Goal: Information Seeking & Learning: Check status

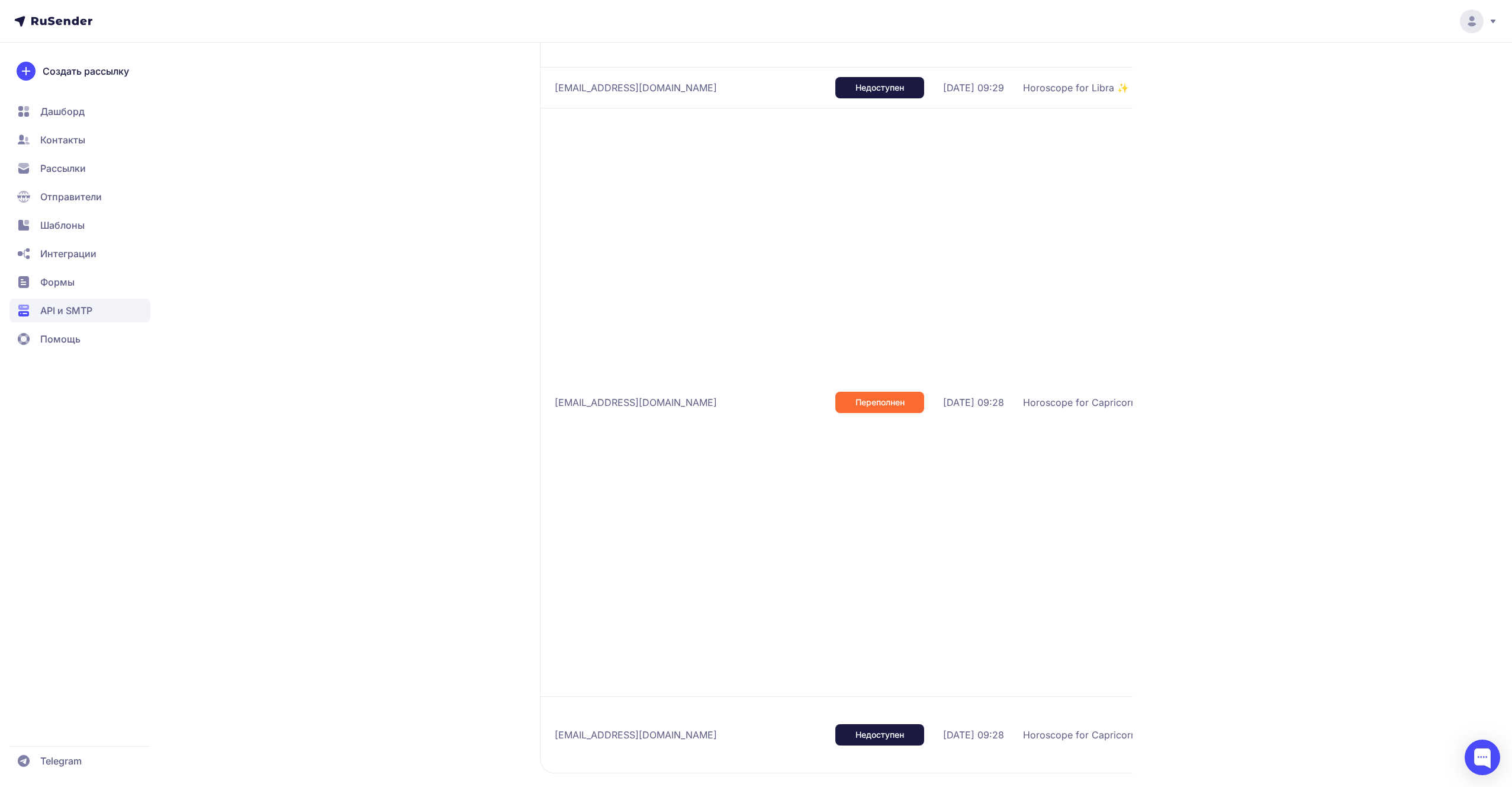
scroll to position [598, 0]
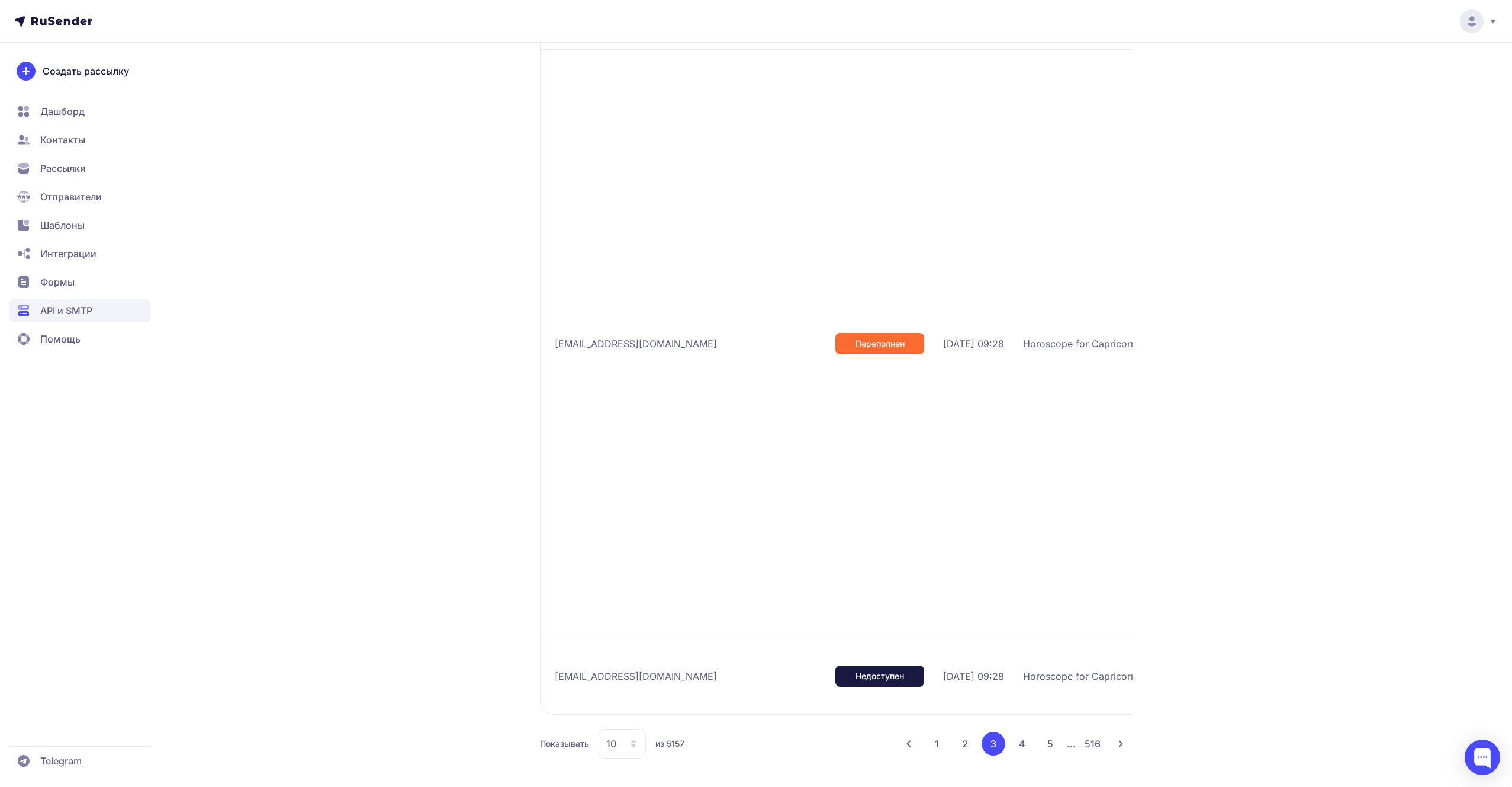
click at [934, 738] on button "1" at bounding box center [937, 744] width 23 height 23
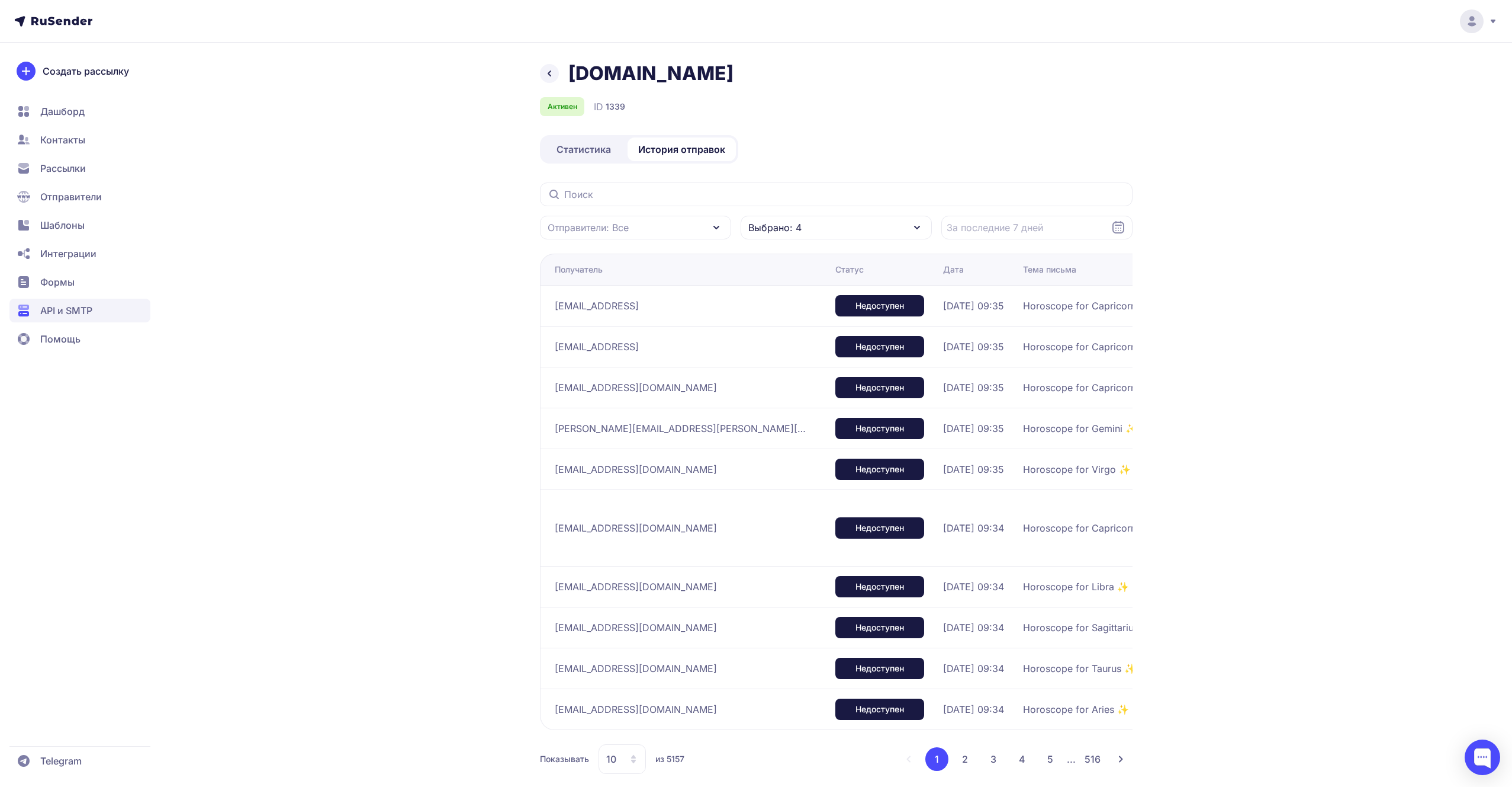
click at [955, 751] on li "2" at bounding box center [965, 759] width 23 height 23
click at [959, 753] on button "2" at bounding box center [965, 759] width 23 height 23
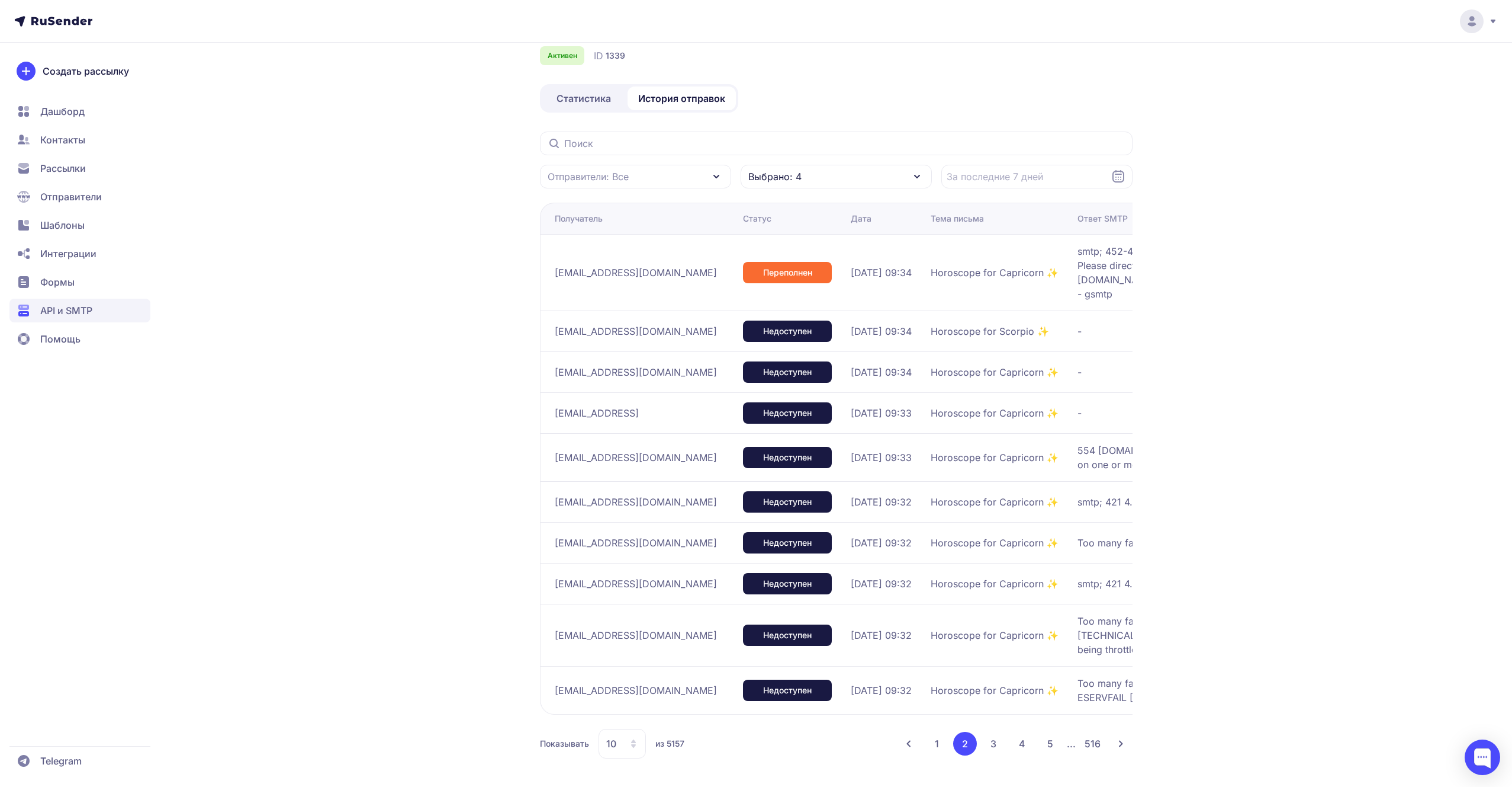
scroll to position [79, 0]
click at [995, 742] on button "3" at bounding box center [994, 744] width 23 height 23
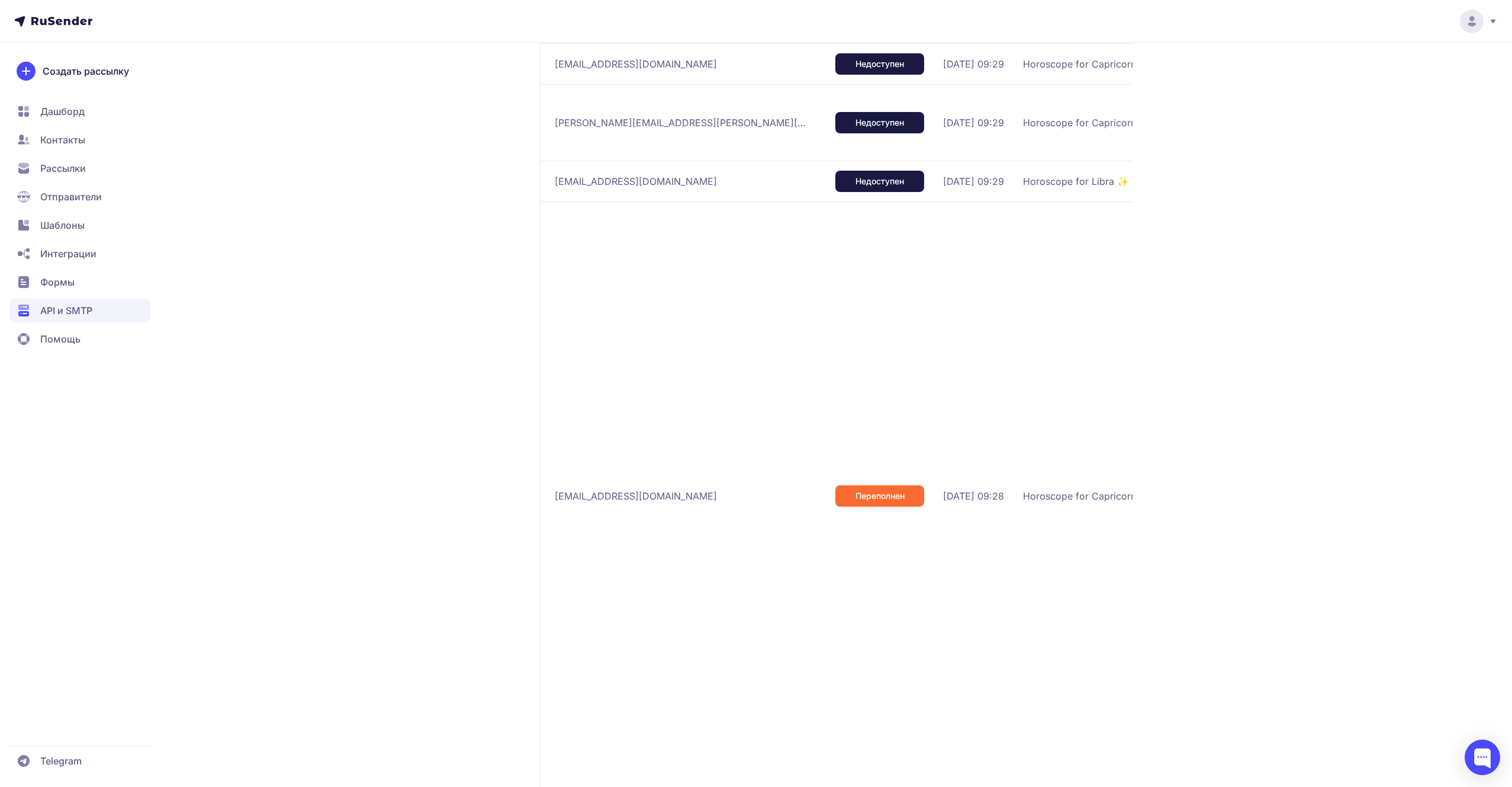
scroll to position [598, 0]
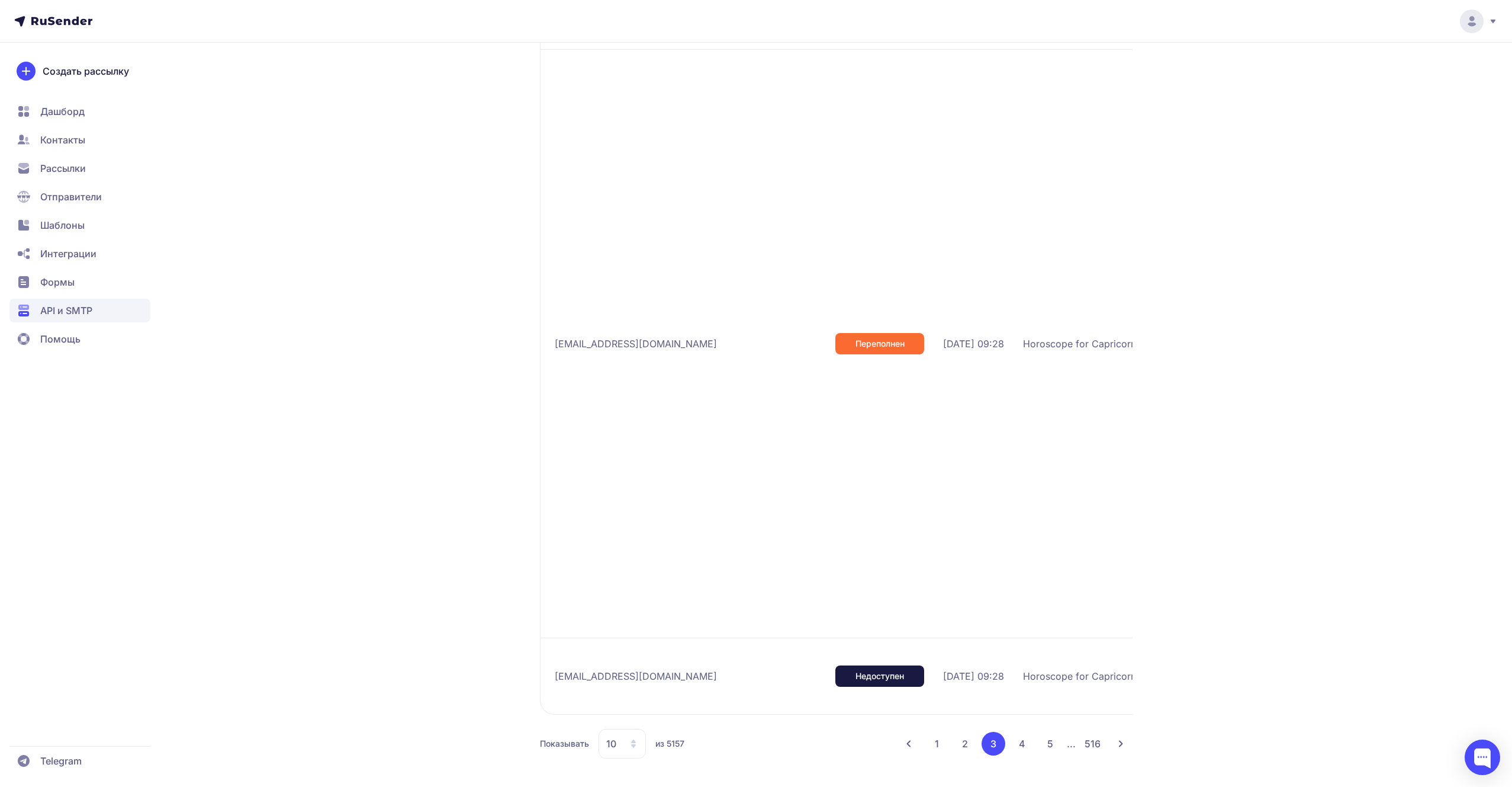
click at [1019, 734] on button "4" at bounding box center [1022, 744] width 23 height 23
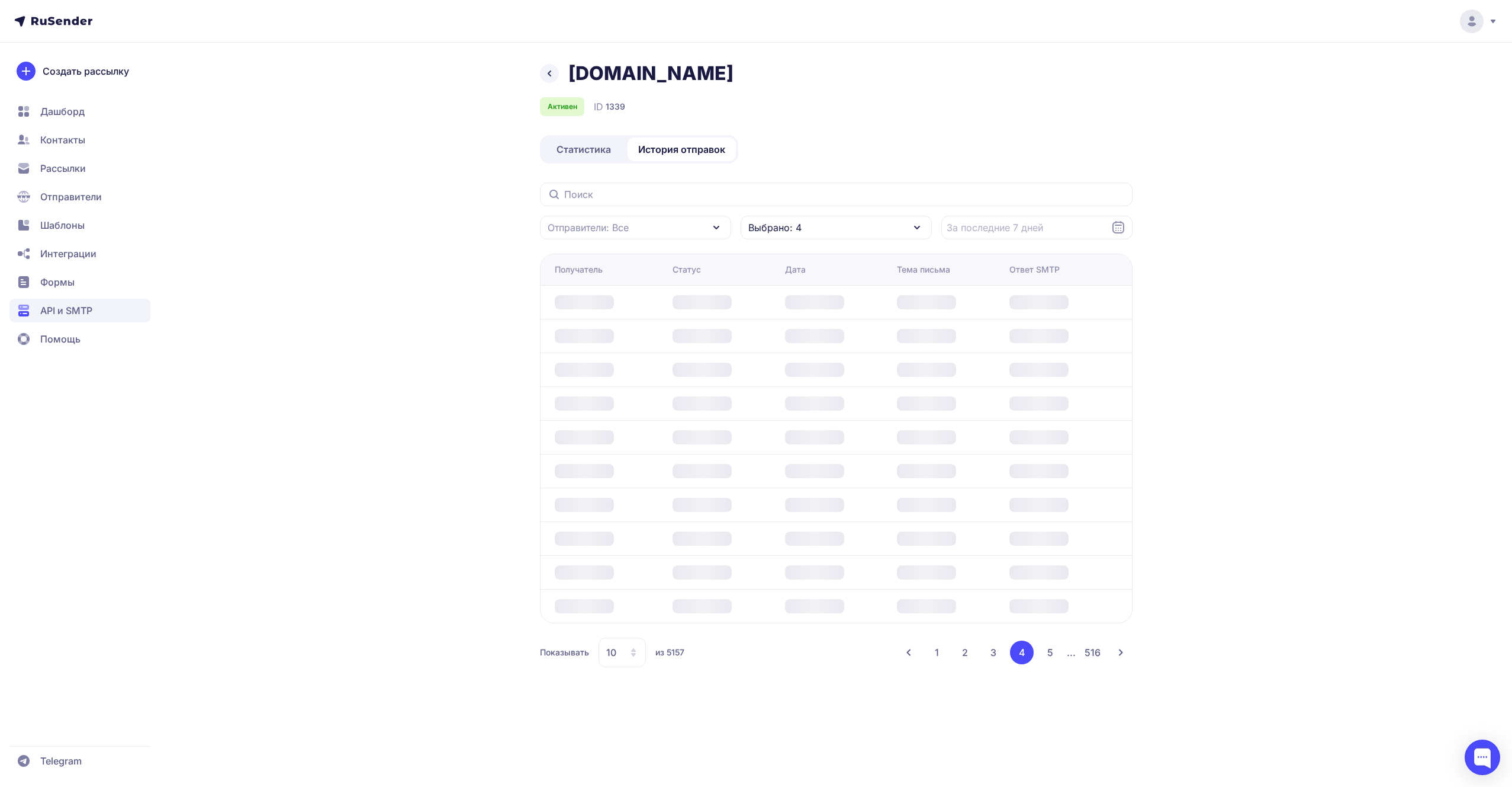
scroll to position [0, 0]
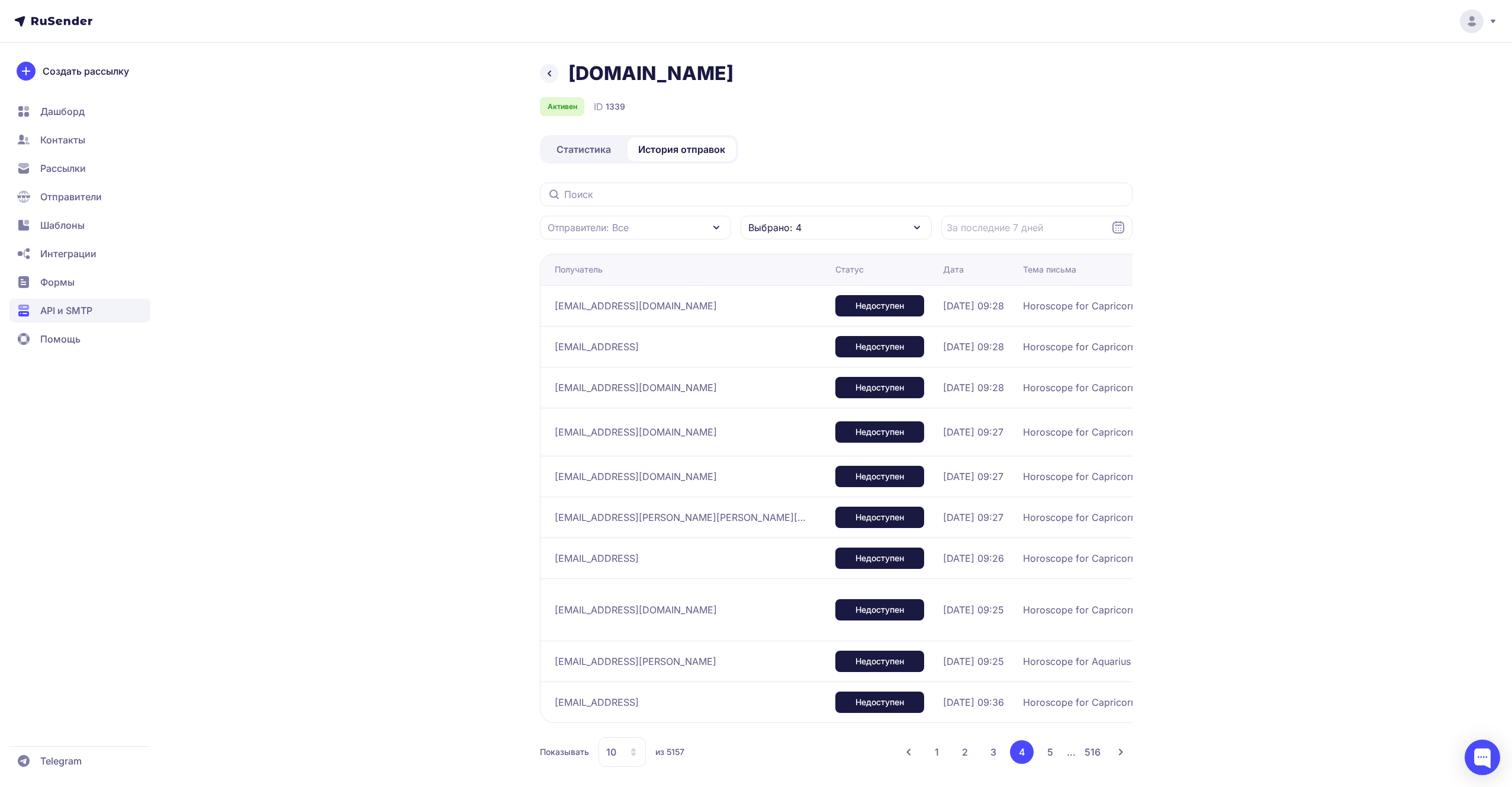
scroll to position [23, 0]
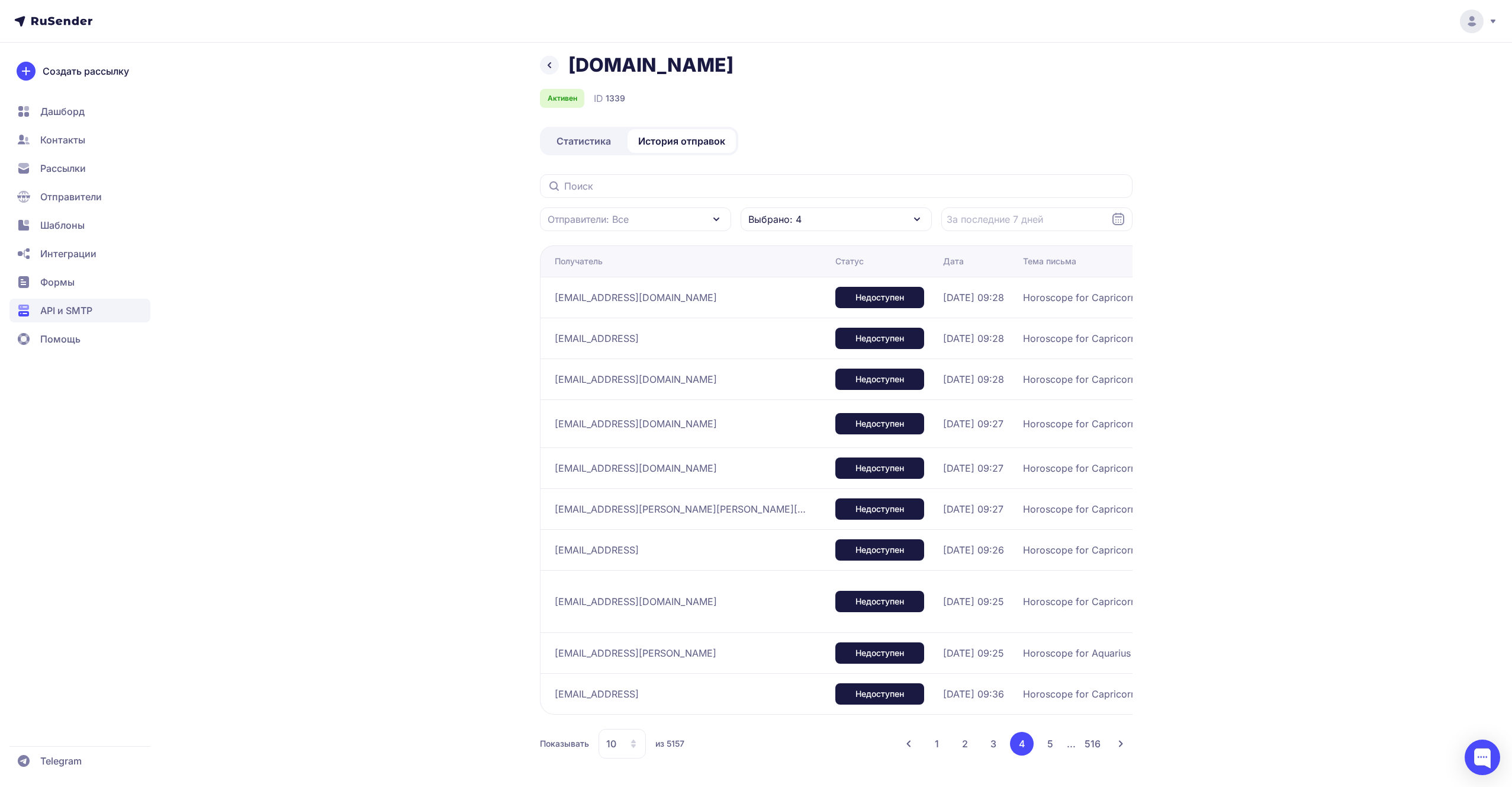
click at [1054, 740] on button "5" at bounding box center [1050, 744] width 23 height 23
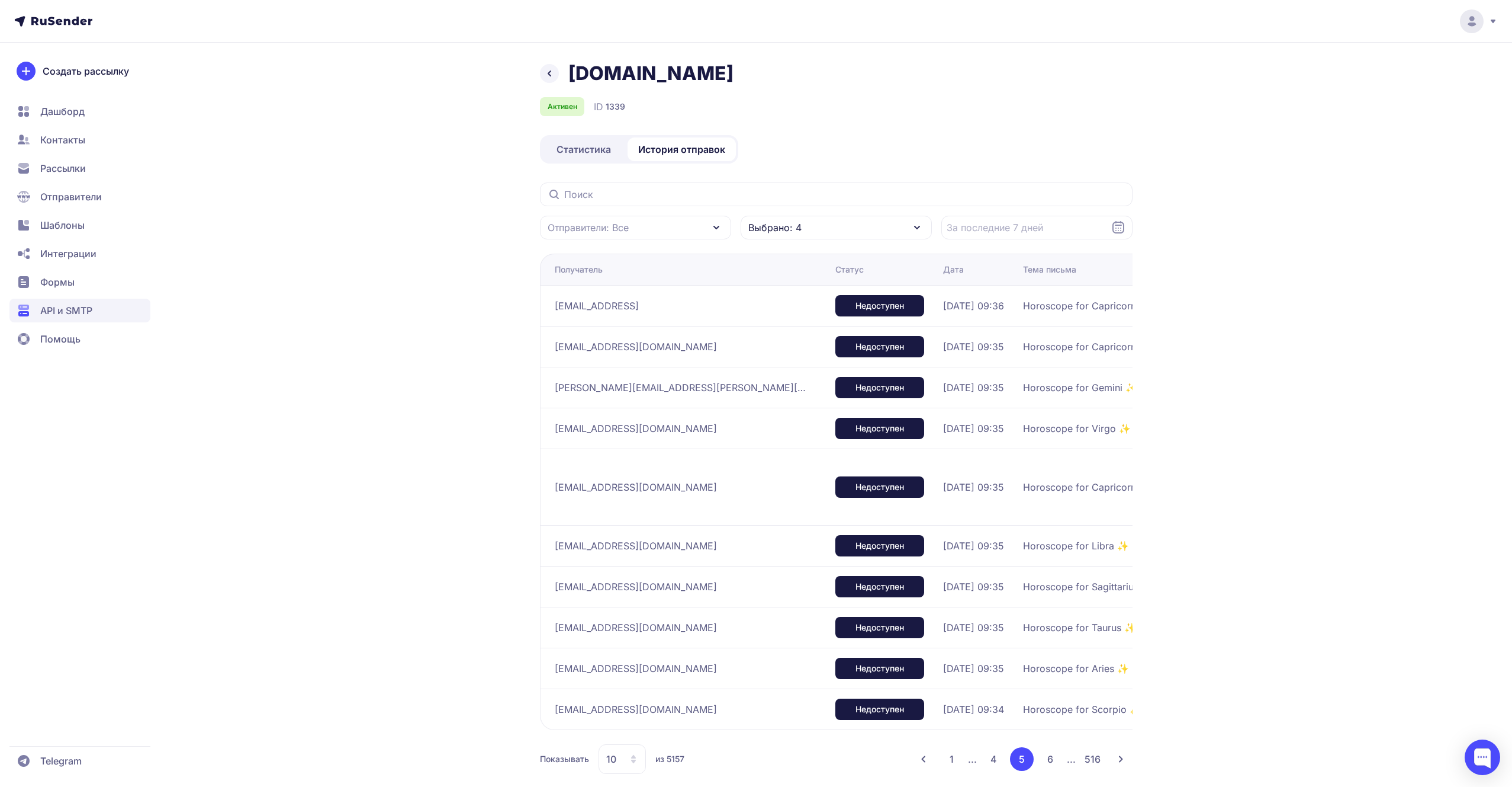
click at [1057, 755] on button "6" at bounding box center [1050, 759] width 23 height 23
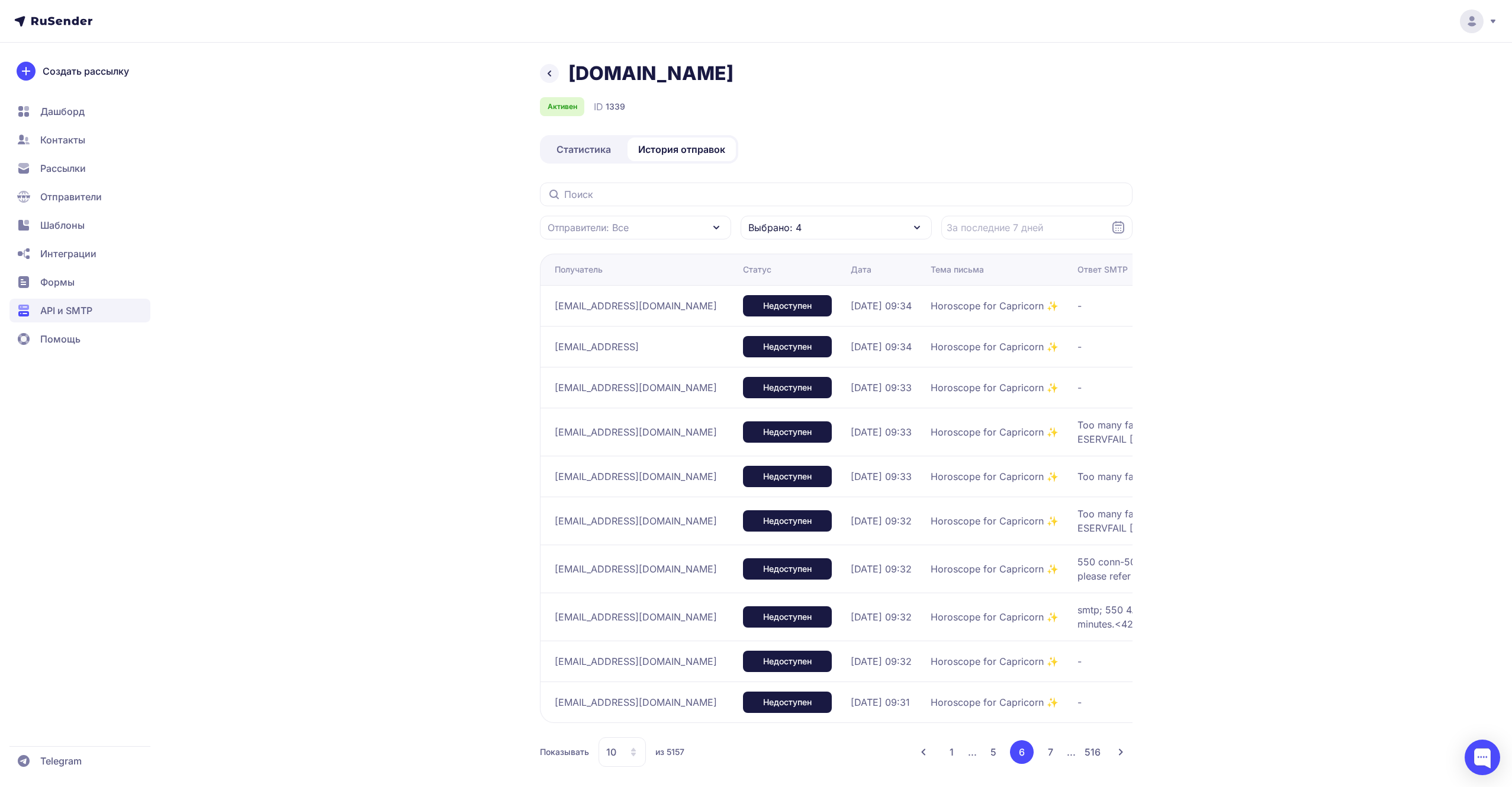
click at [957, 757] on button "1" at bounding box center [952, 752] width 23 height 23
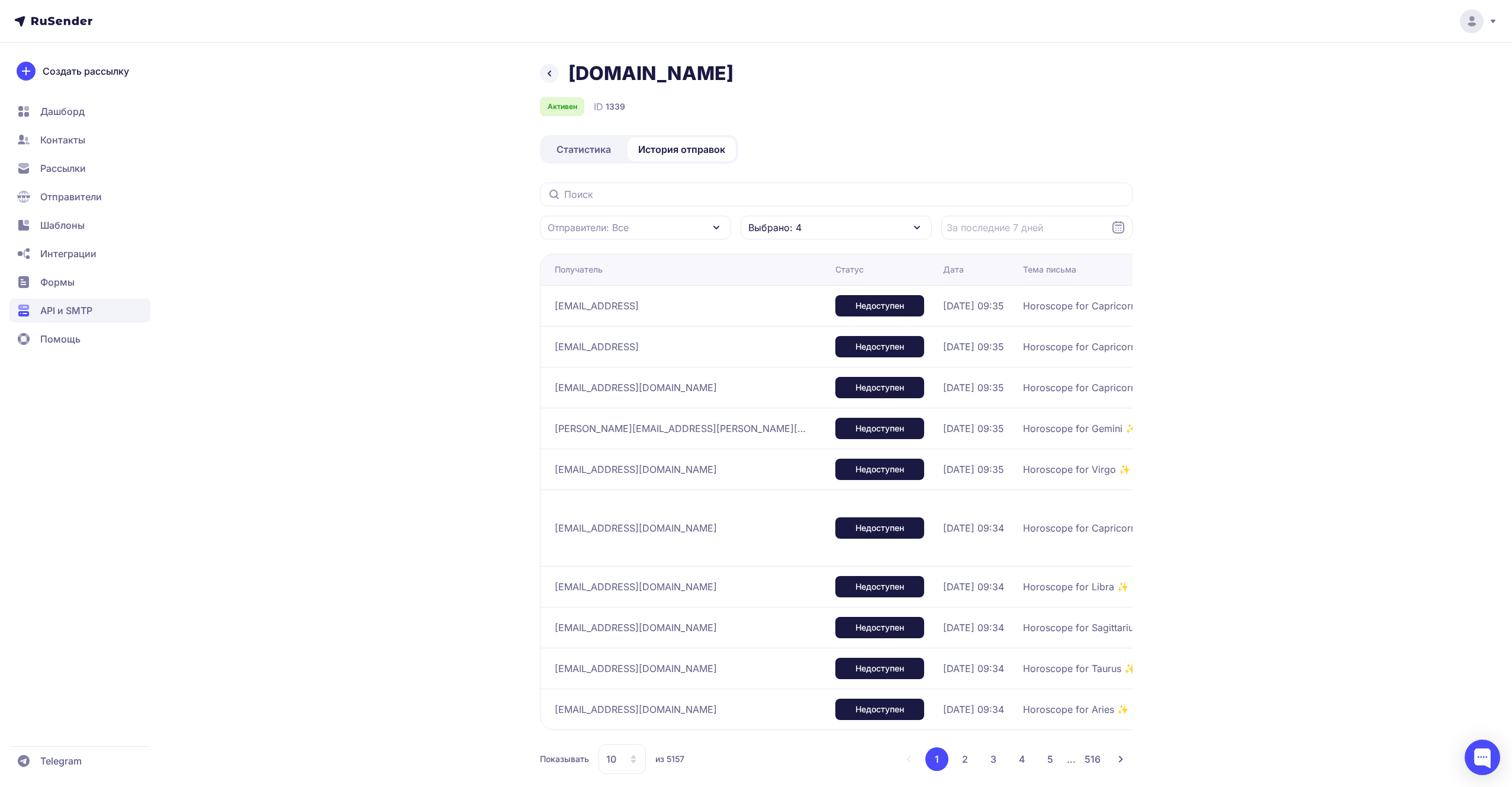
click at [1051, 749] on button "5" at bounding box center [1050, 759] width 23 height 23
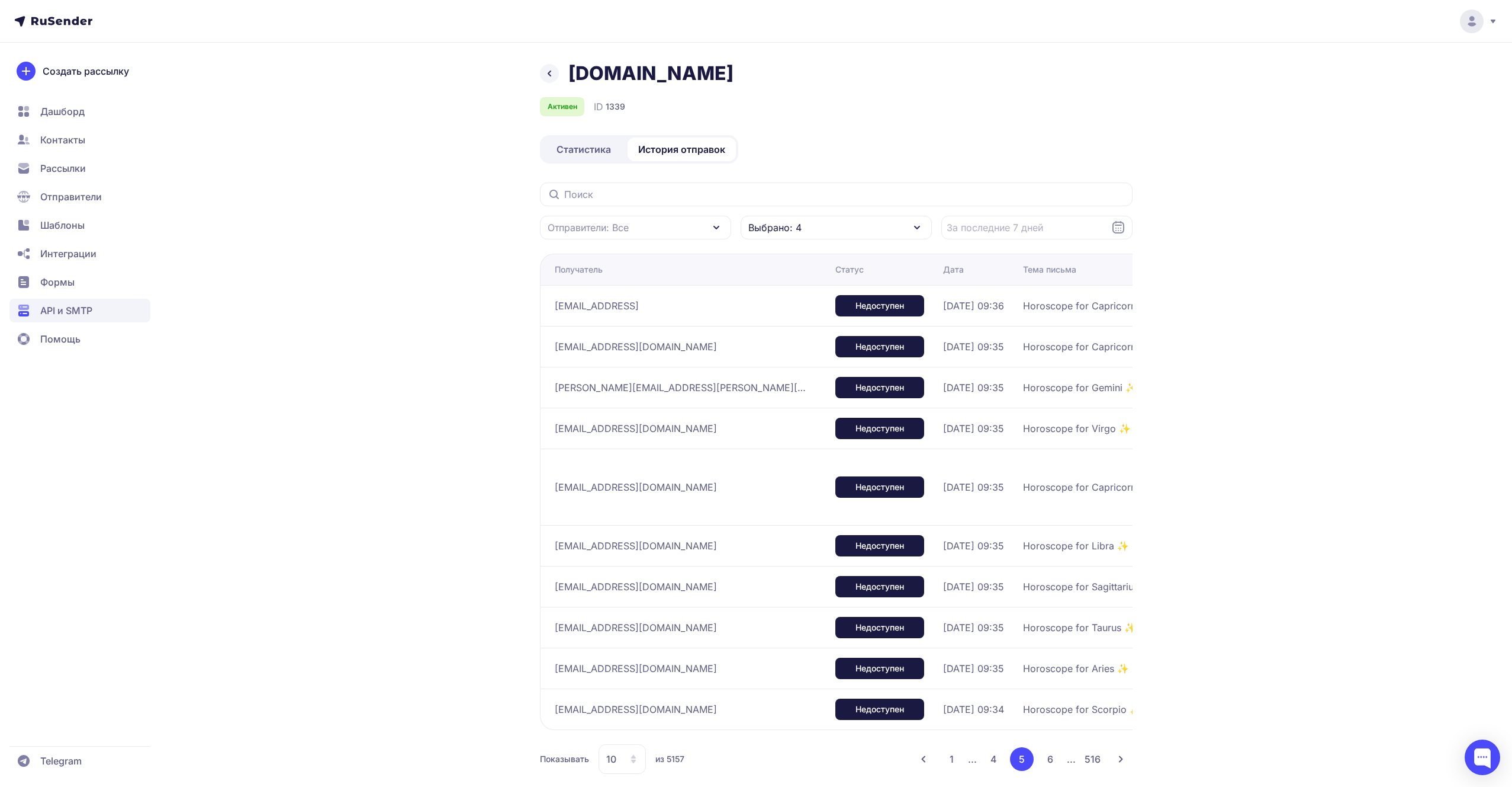
click at [1045, 752] on button "6" at bounding box center [1050, 759] width 23 height 23
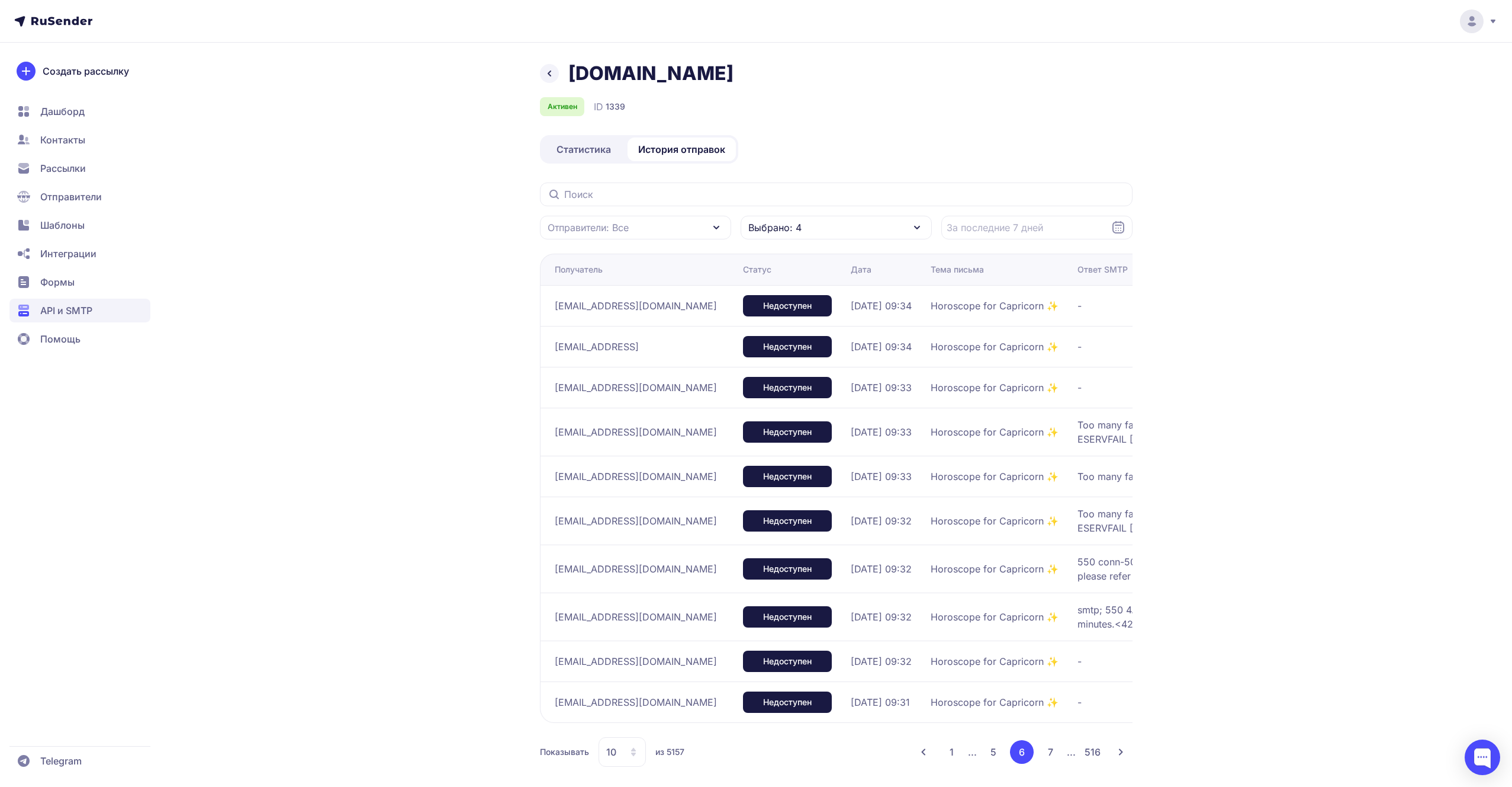
click at [1058, 762] on button "7" at bounding box center [1050, 752] width 23 height 23
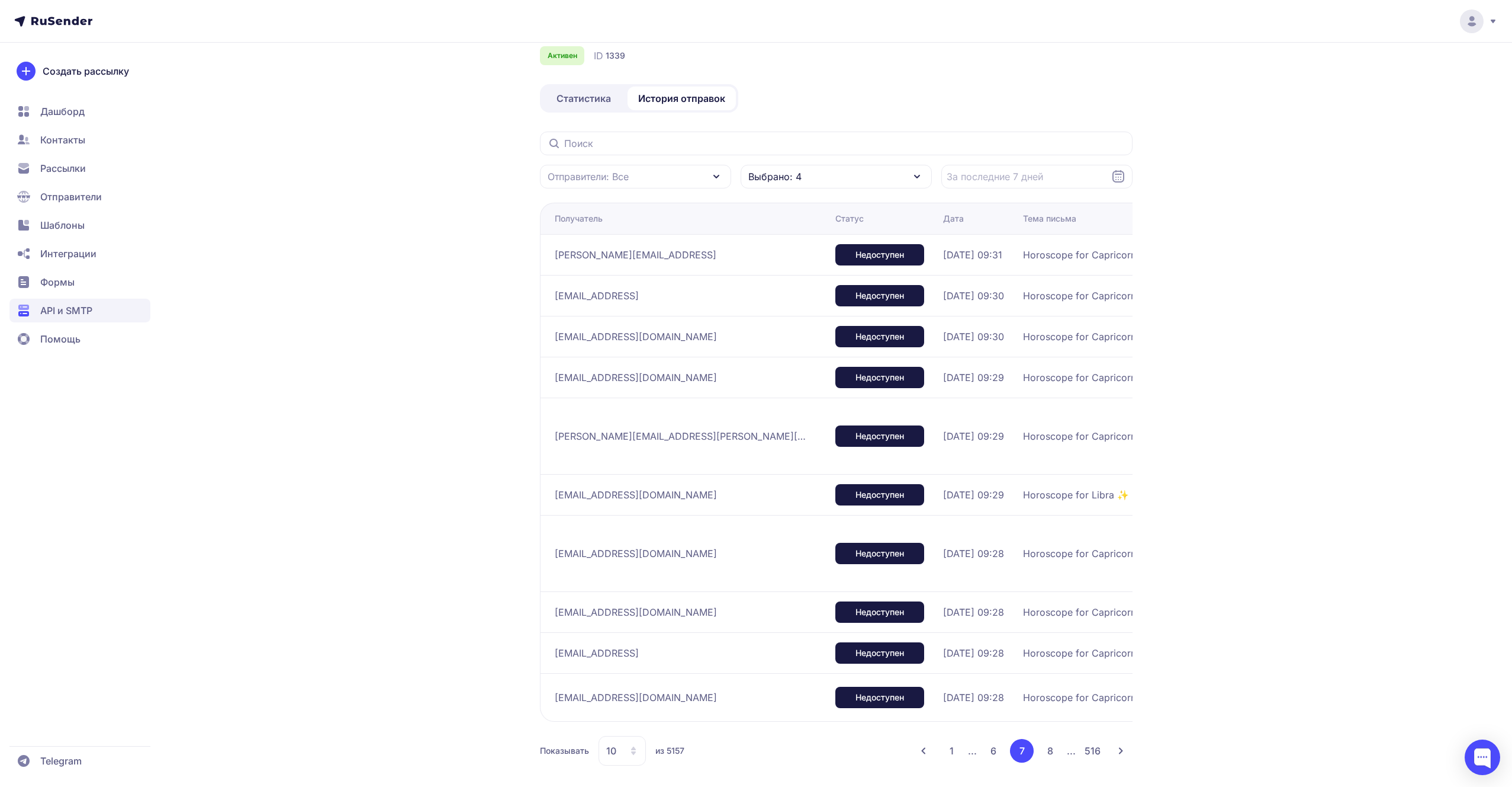
scroll to position [58, 0]
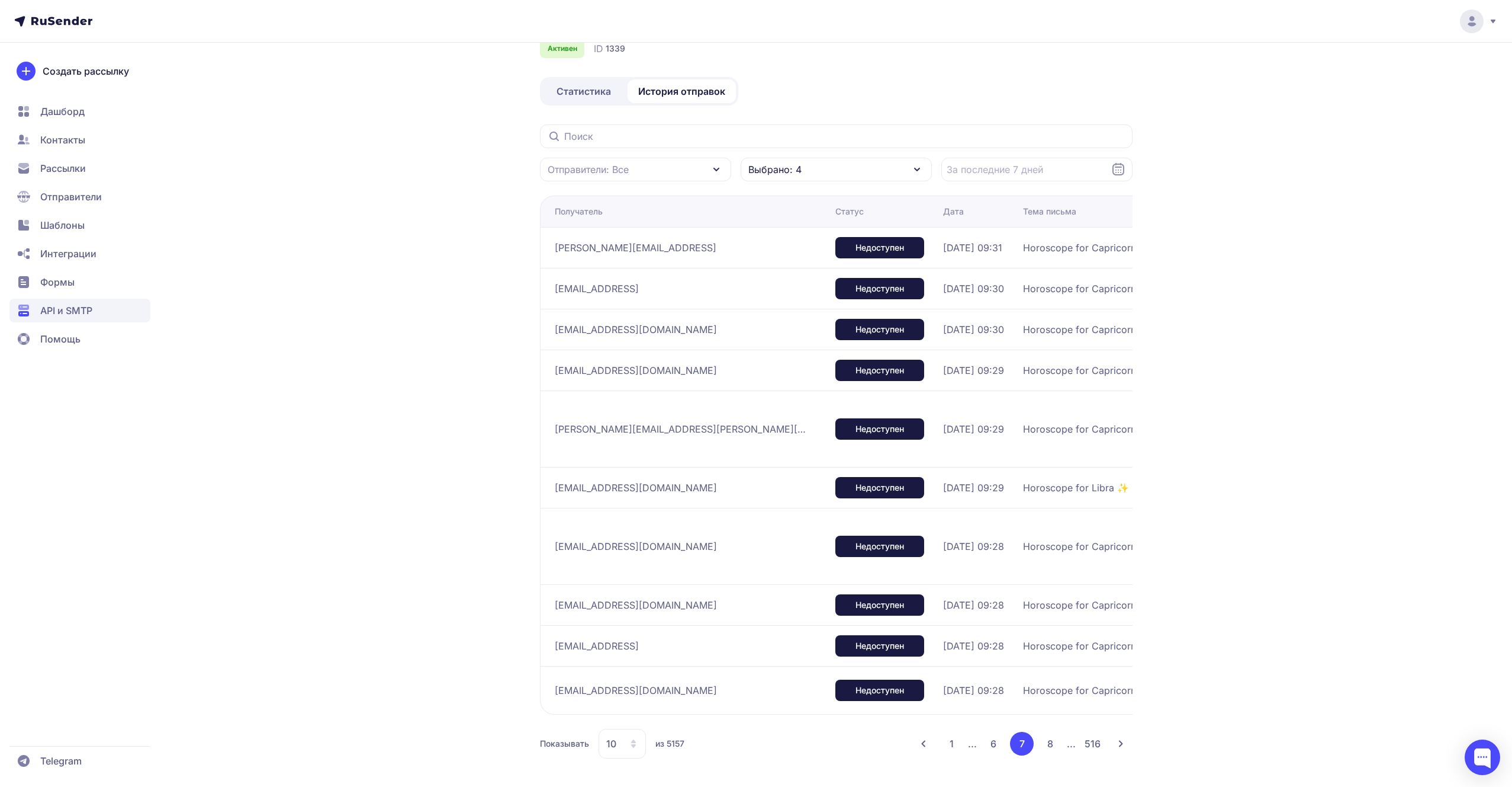
click at [1048, 742] on button "8" at bounding box center [1050, 744] width 23 height 23
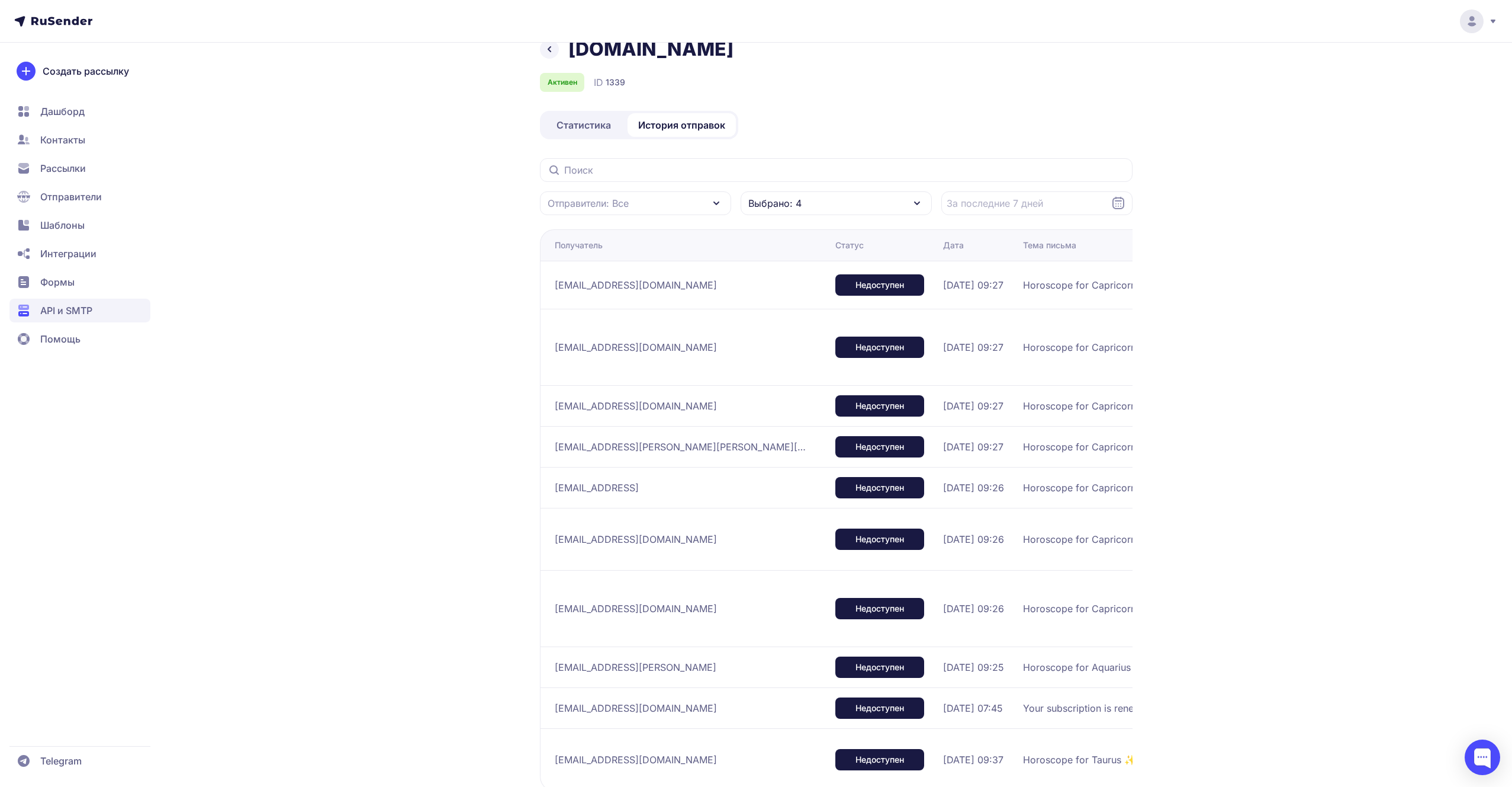
scroll to position [101, 0]
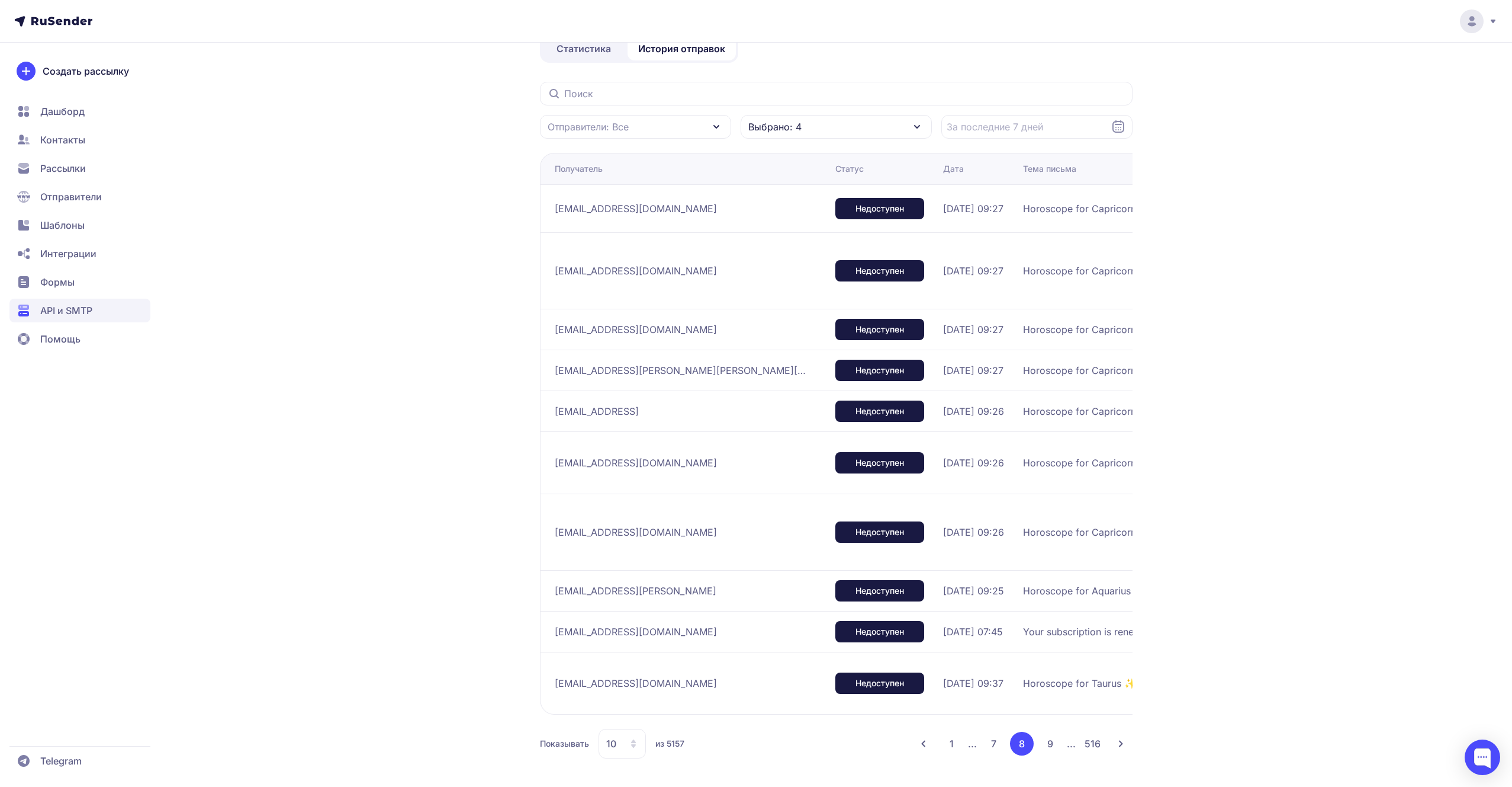
click at [1048, 742] on button "9" at bounding box center [1050, 744] width 23 height 23
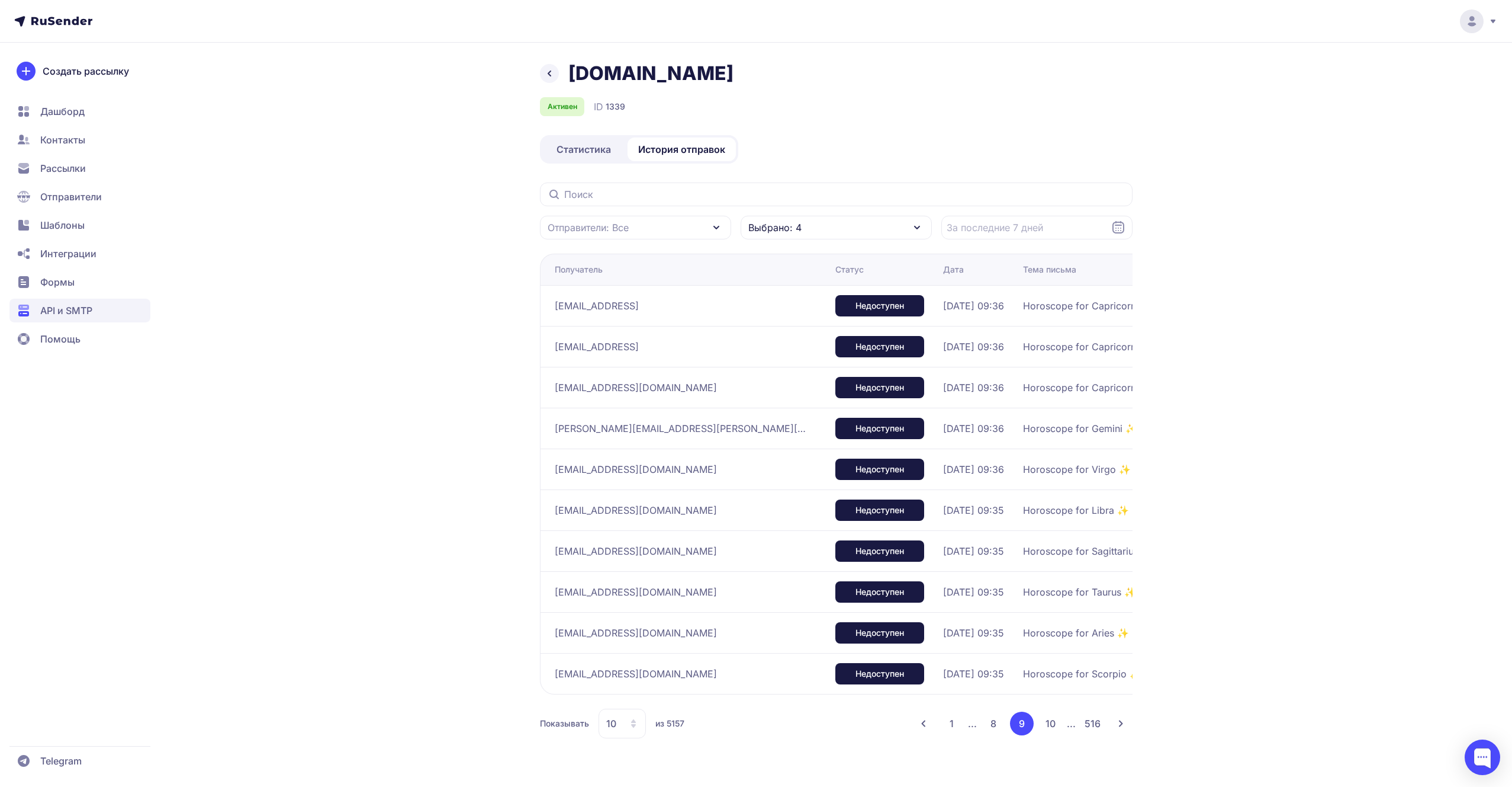
click at [944, 723] on button "1" at bounding box center [952, 723] width 23 height 23
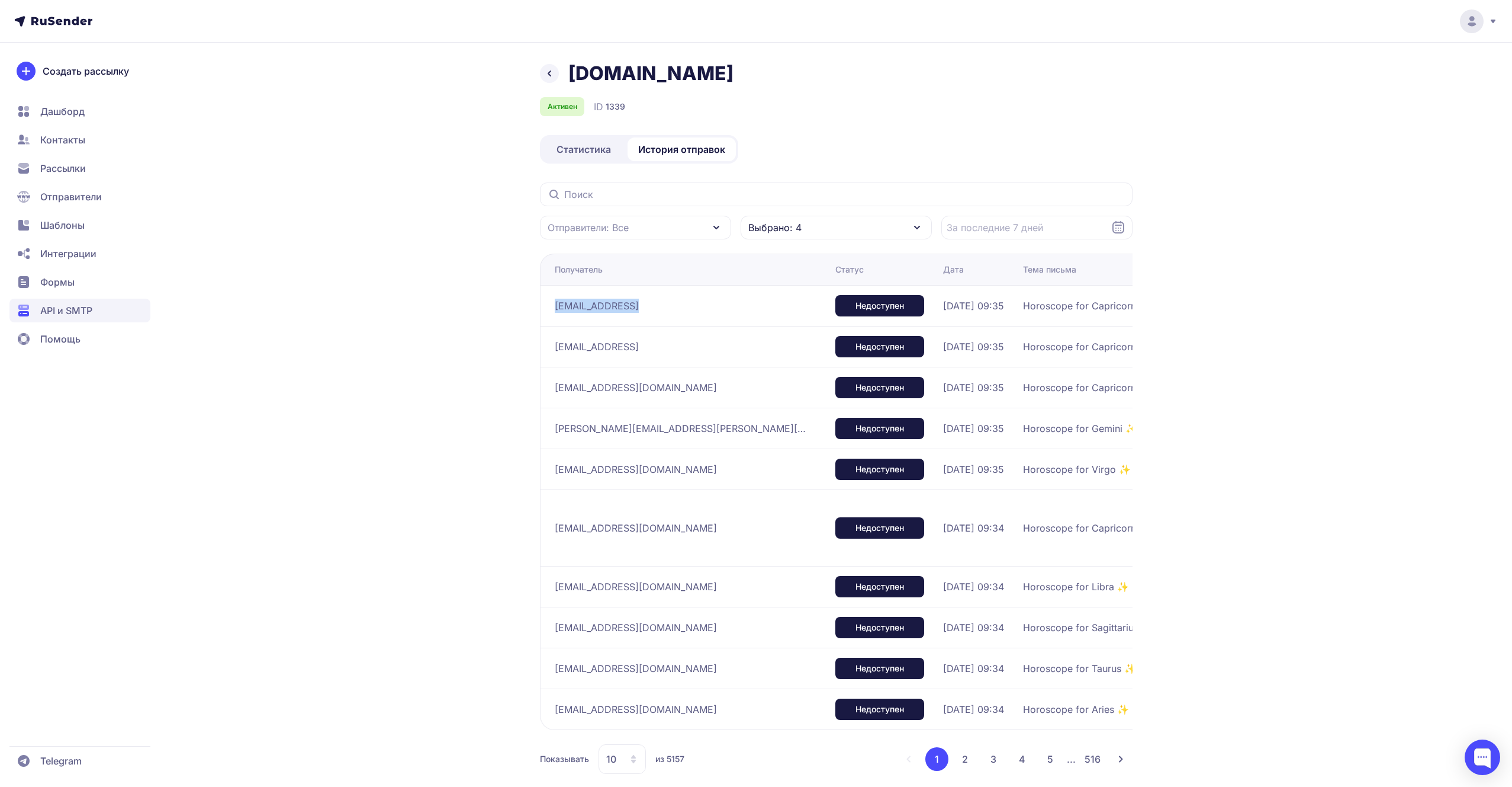
drag, startPoint x: 695, startPoint y: 304, endPoint x: 556, endPoint y: 303, distance: 139.0
click at [556, 303] on div "[EMAIL_ADDRESS]" at bounding box center [689, 305] width 271 height 19
click at [207, 166] on div "[DOMAIN_NAME] Активен ID 1339 Статистика История отправок Отправители: Все Выбр…" at bounding box center [756, 401] width 1512 height 802
click at [136, 312] on span "API и SMTP" at bounding box center [80, 311] width 141 height 23
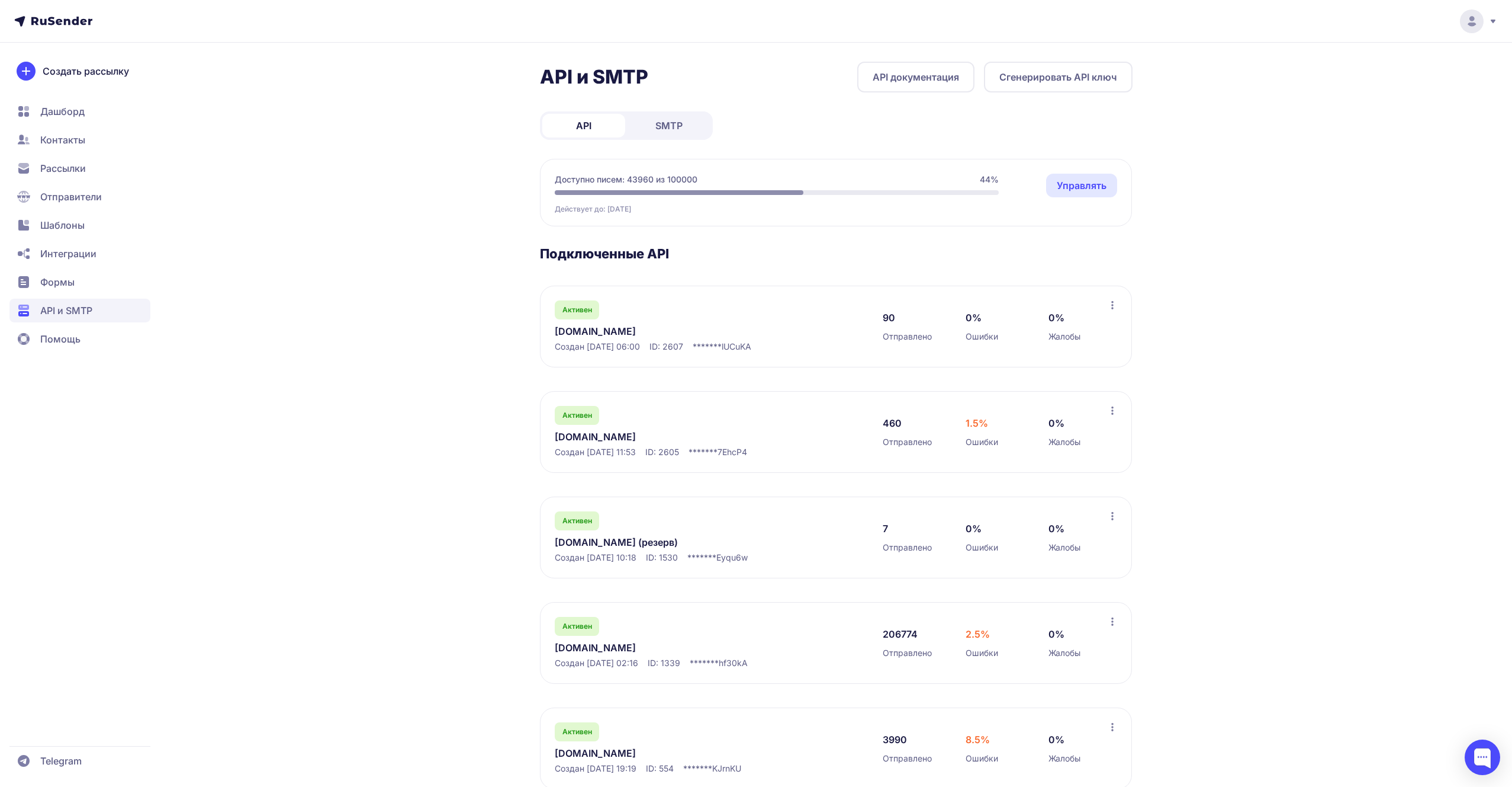
scroll to position [31, 0]
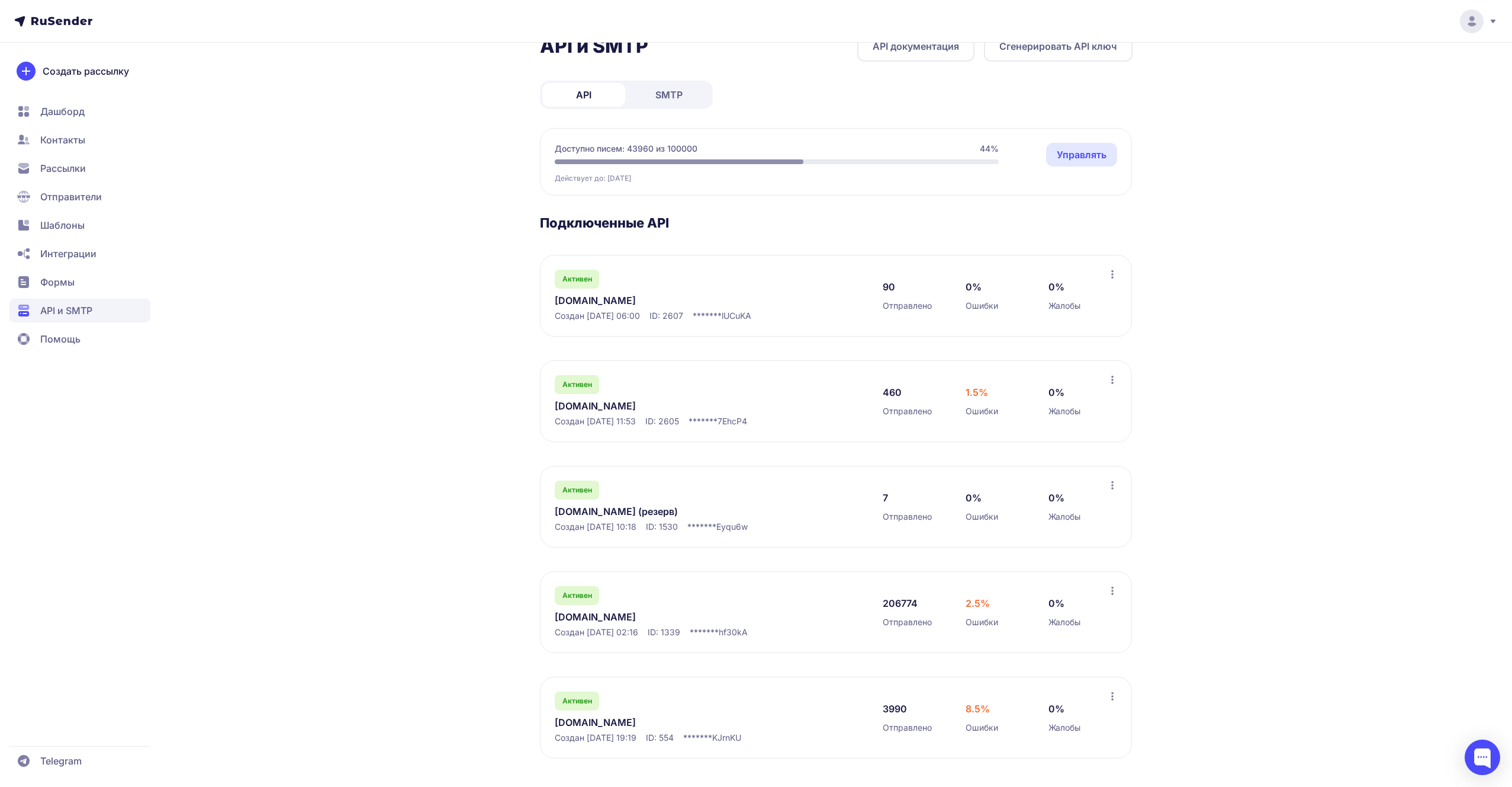
click at [644, 412] on link "[DOMAIN_NAME]" at bounding box center [676, 406] width 243 height 14
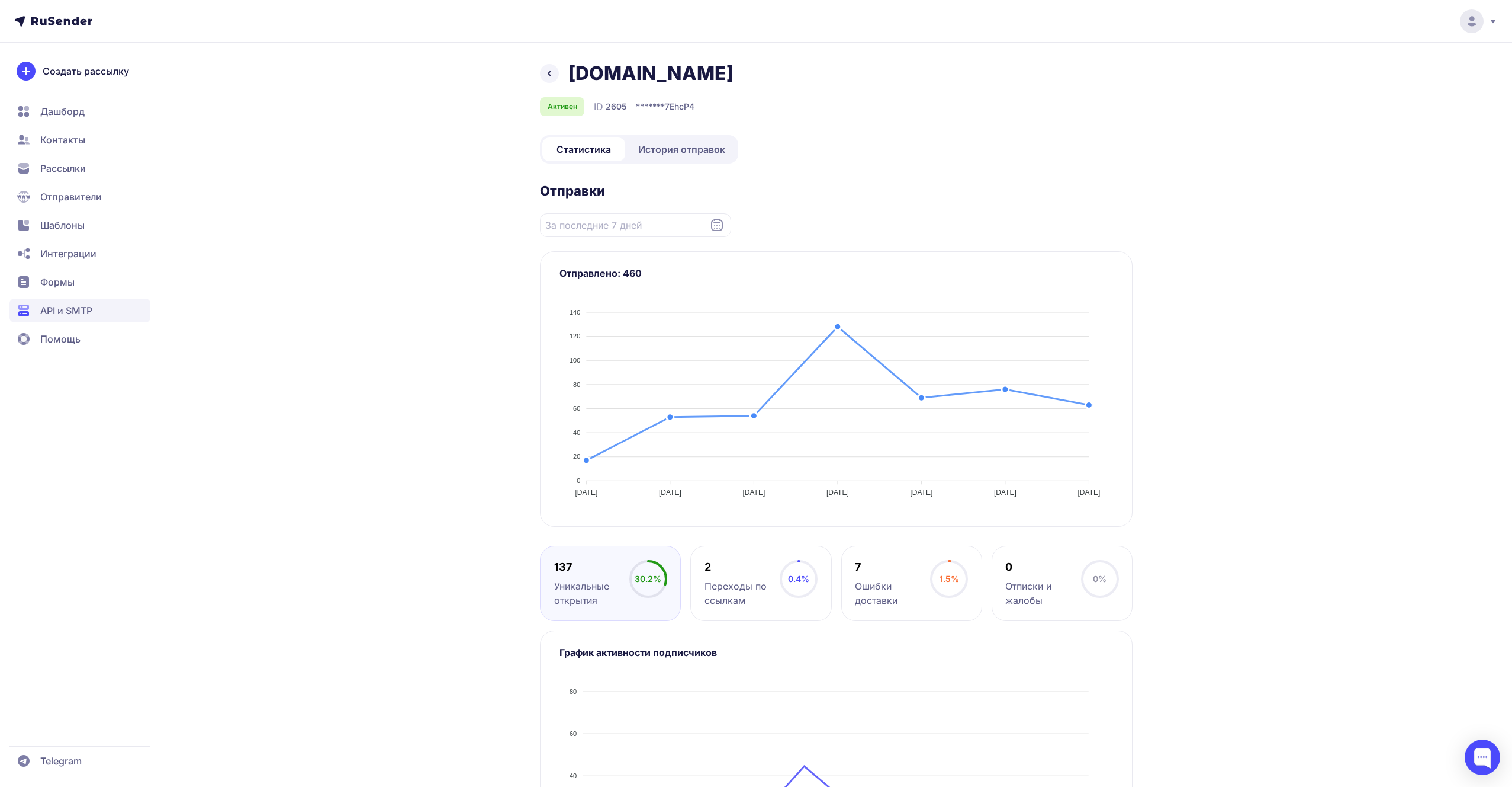
click at [669, 159] on link "История отправок" at bounding box center [681, 149] width 108 height 23
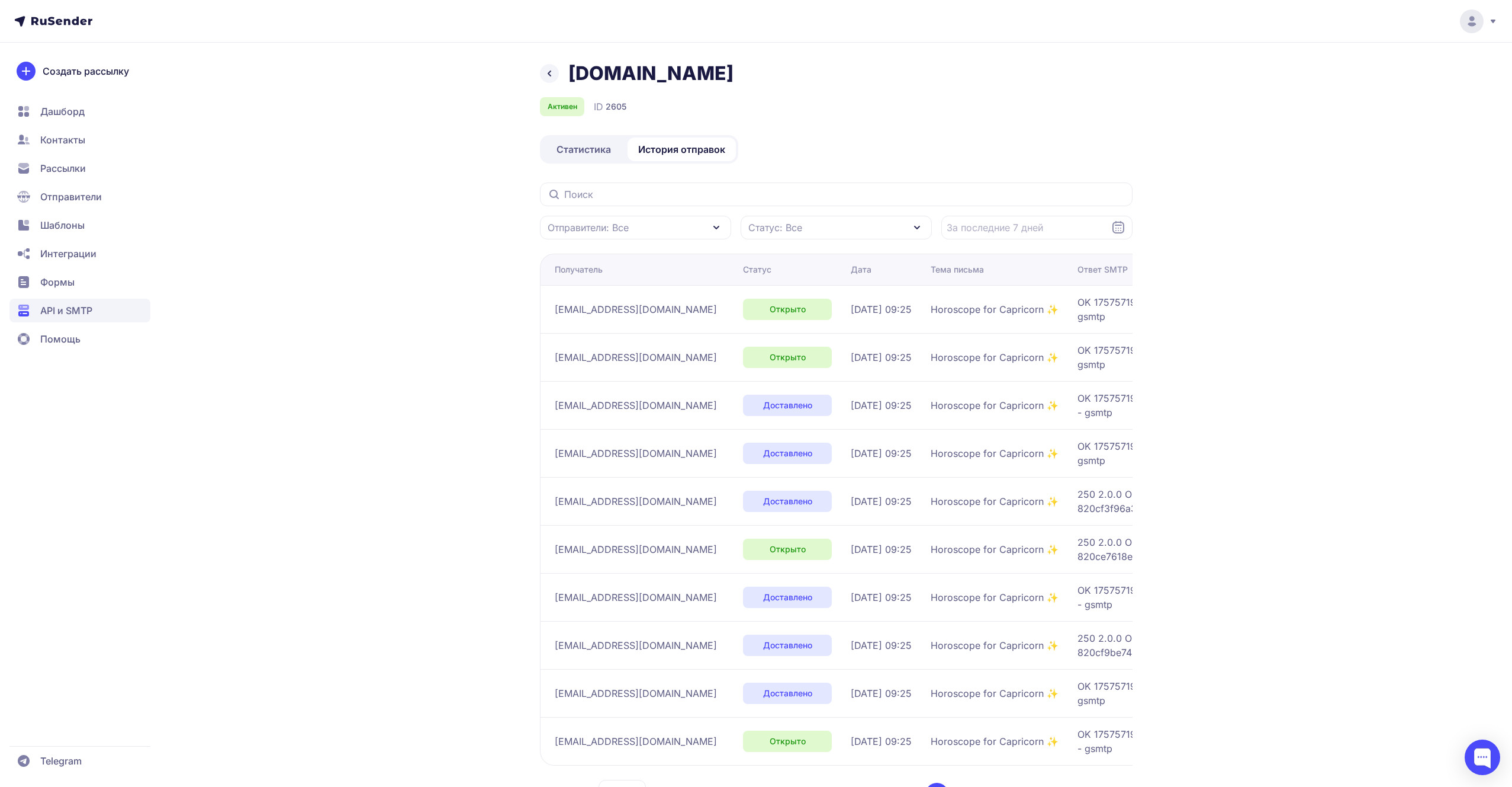
click at [779, 242] on section "Отправители: Все Статус: Все Получатель Статус Дата Тема письма Ответ SMTP [EMA…" at bounding box center [836, 496] width 593 height 627
click at [779, 240] on section "Отправители: Все Статус: Все Получатель Статус Дата Тема письма Ответ SMTP [EMA…" at bounding box center [836, 496] width 593 height 627
click at [778, 228] on span "Статус: Все" at bounding box center [776, 228] width 54 height 14
click at [771, 382] on span "Жалоба" at bounding box center [788, 379] width 37 height 14
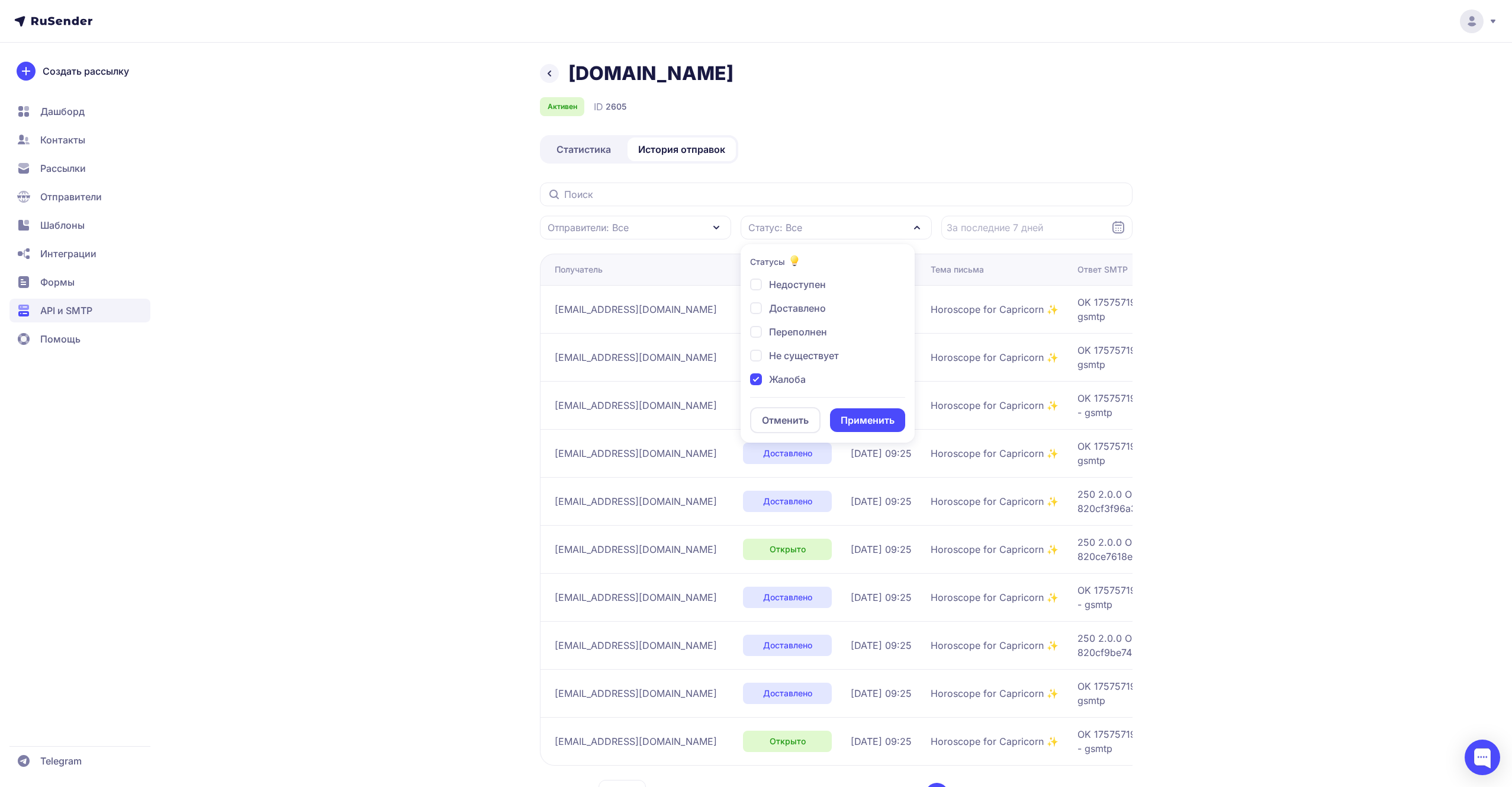
checkbox input "true"
click at [768, 349] on div "Не существует" at bounding box center [795, 356] width 89 height 14
checkbox input "true"
click at [770, 335] on span "Переполнен" at bounding box center [798, 332] width 58 height 14
checkbox input "true"
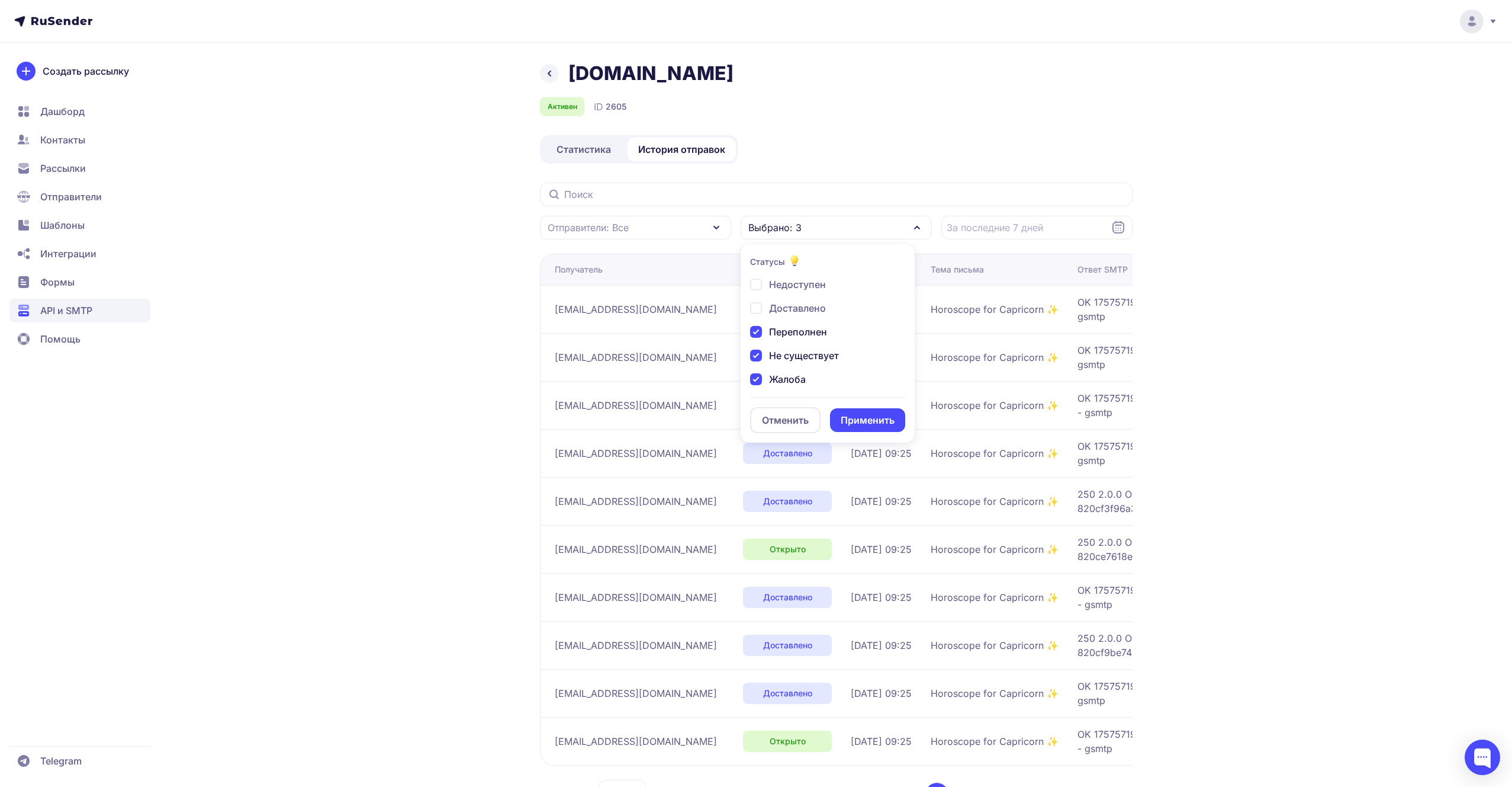
click at [771, 314] on span "Доставлено" at bounding box center [797, 308] width 57 height 14
checkbox input "true"
click at [842, 410] on button "Применить" at bounding box center [868, 420] width 76 height 23
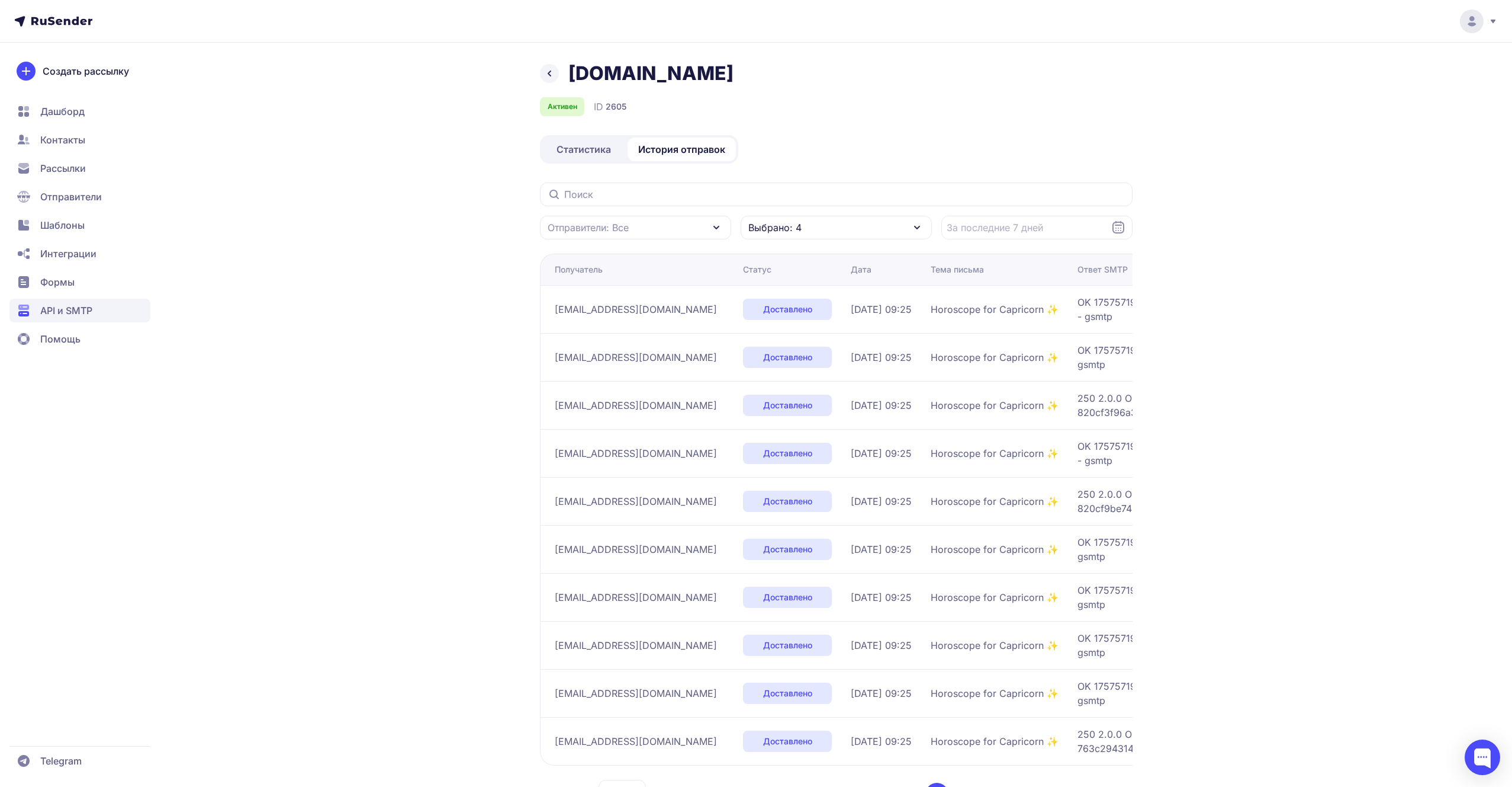
click at [829, 238] on div "Выбрано: 4" at bounding box center [836, 227] width 192 height 23
click at [794, 312] on span "Доставлено" at bounding box center [797, 308] width 57 height 14
checkbox input "false"
click at [791, 331] on span "Переполнен" at bounding box center [798, 332] width 58 height 14
checkbox input "false"
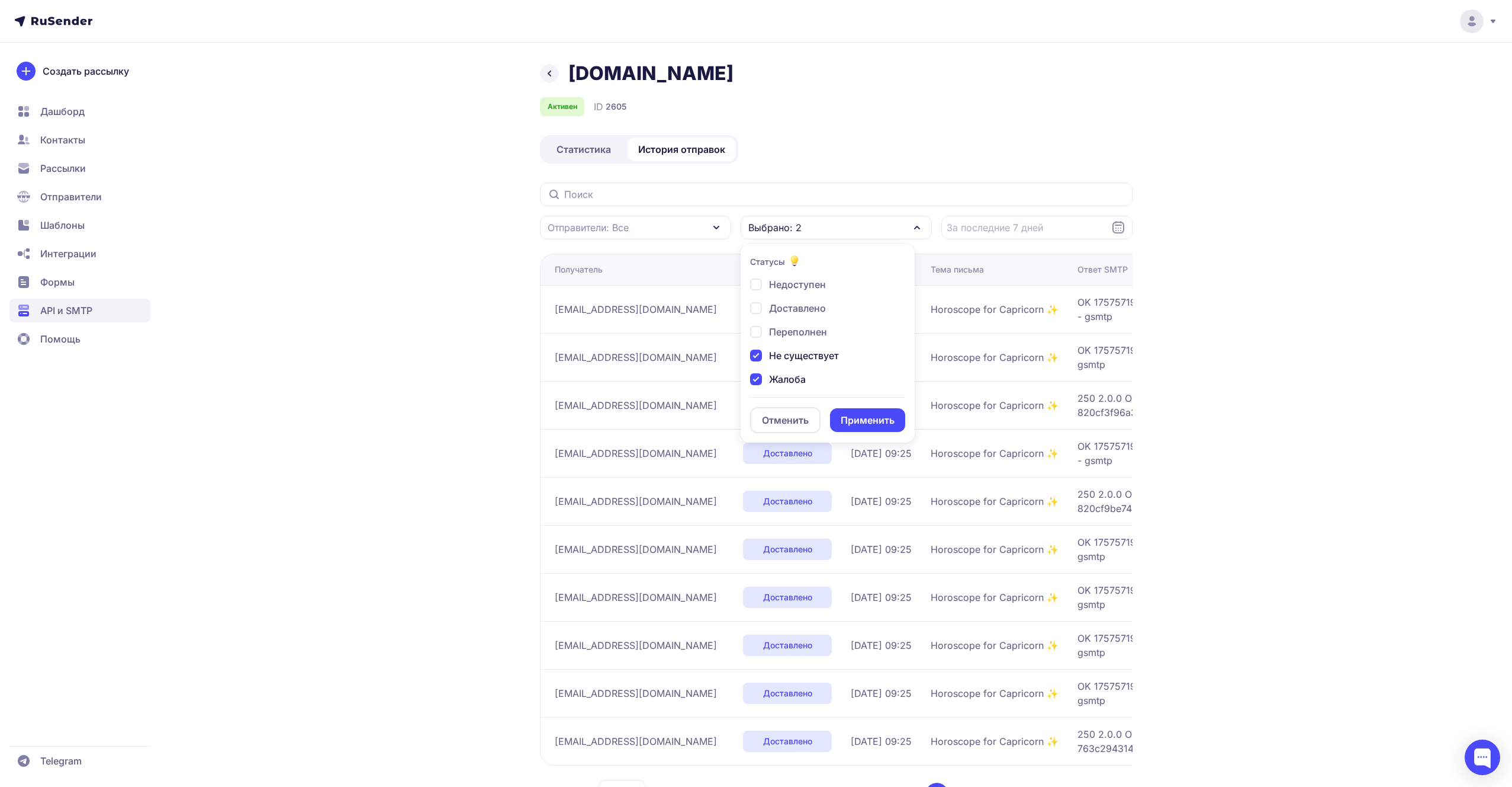
click at [790, 353] on span "Не существует" at bounding box center [805, 356] width 70 height 14
checkbox input "false"
click at [785, 385] on span "Жалоба" at bounding box center [788, 379] width 37 height 14
checkbox input "false"
click at [796, 285] on span "Недоступен" at bounding box center [797, 285] width 57 height 14
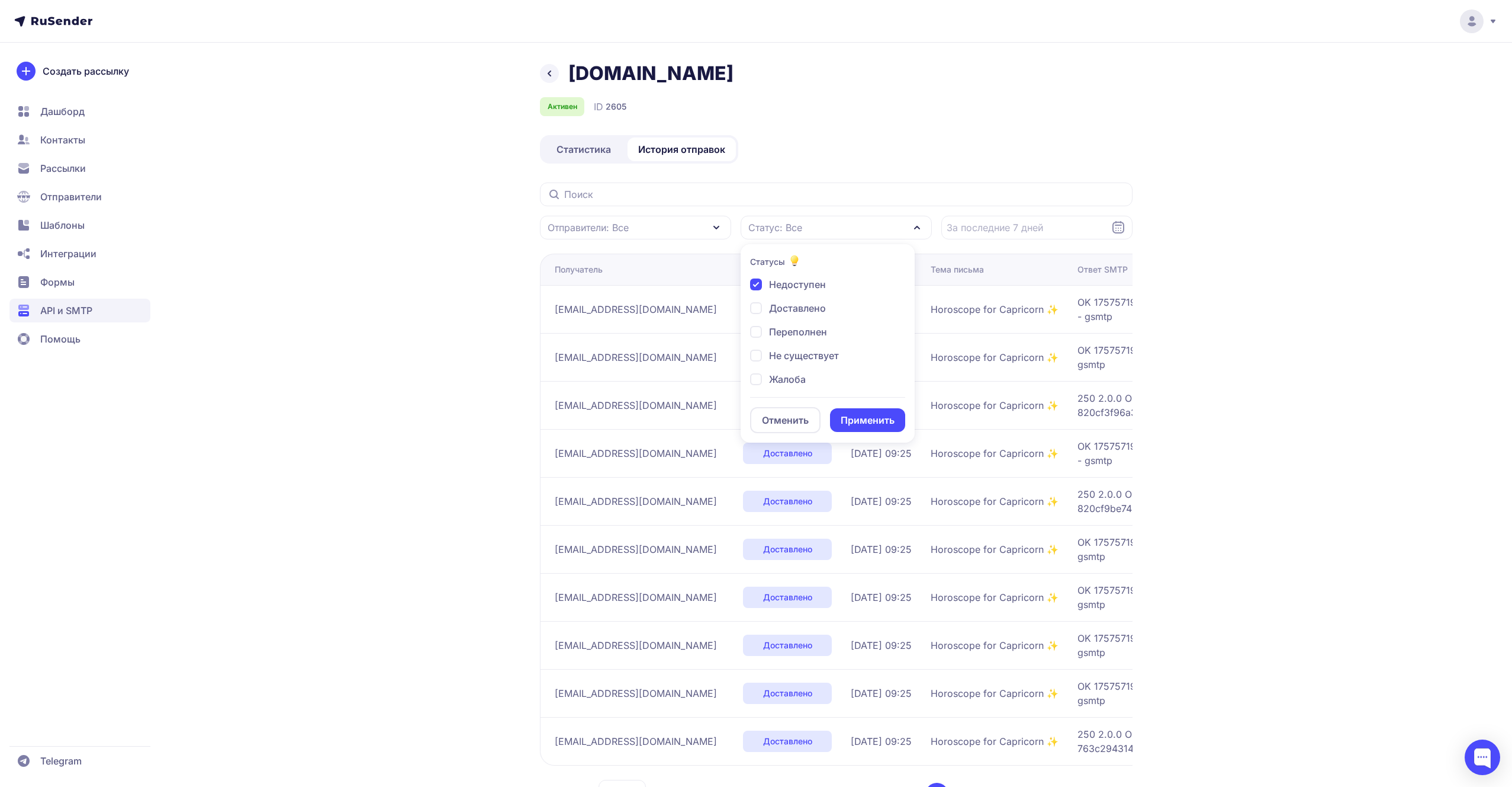
checkbox input "true"
click at [858, 410] on button "Применить" at bounding box center [868, 420] width 76 height 23
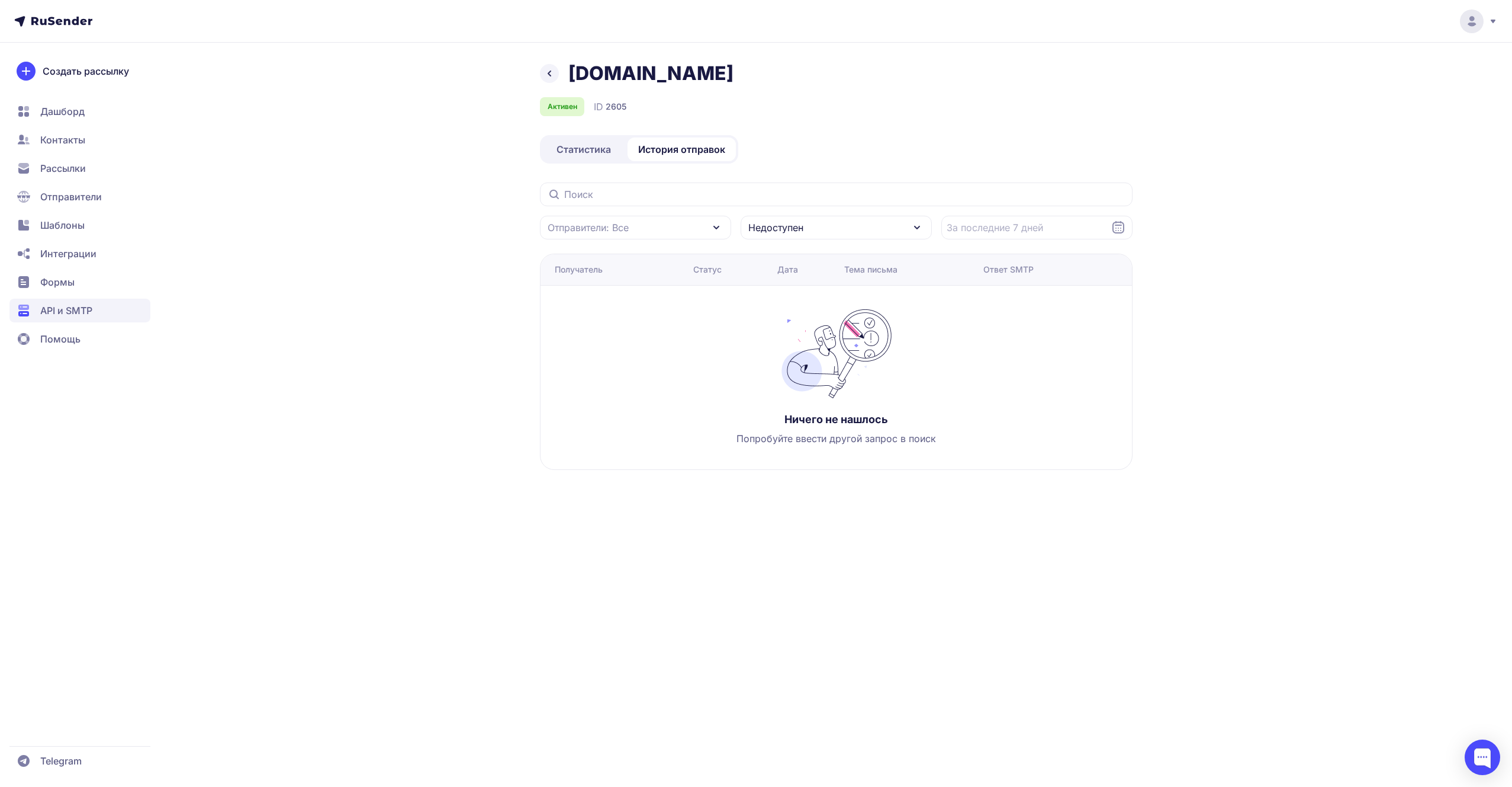
click at [843, 238] on div "Недоступен" at bounding box center [836, 227] width 192 height 23
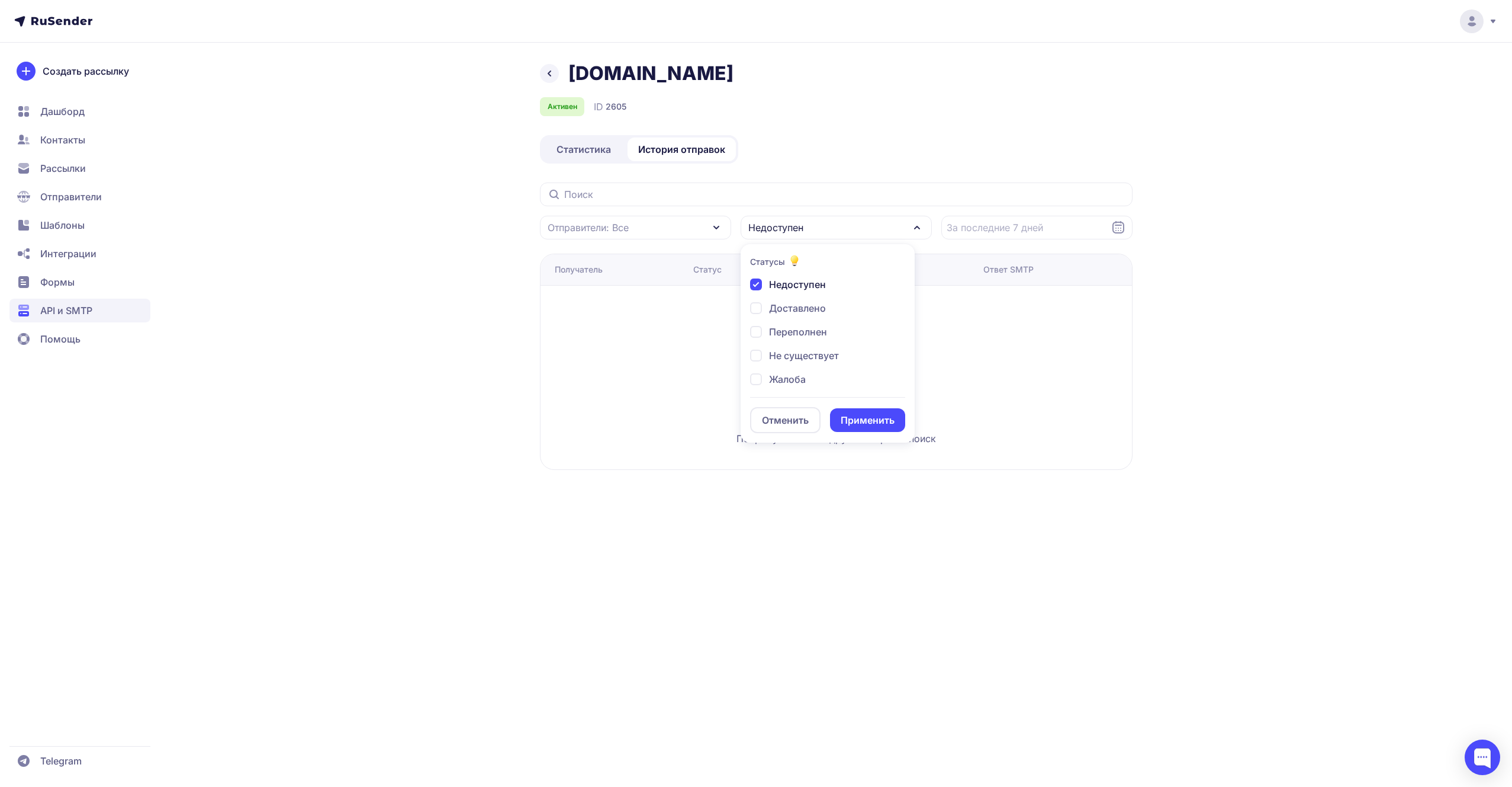
click at [806, 285] on span "Недоступен" at bounding box center [797, 285] width 57 height 14
checkbox input "false"
click at [804, 300] on div "Недоступен Доставлено Переполнен Не существует Жалоба Кликнул Отписан Открыто О…" at bounding box center [828, 333] width 155 height 113
click at [801, 305] on span "Доставлено" at bounding box center [797, 308] width 57 height 14
checkbox input "true"
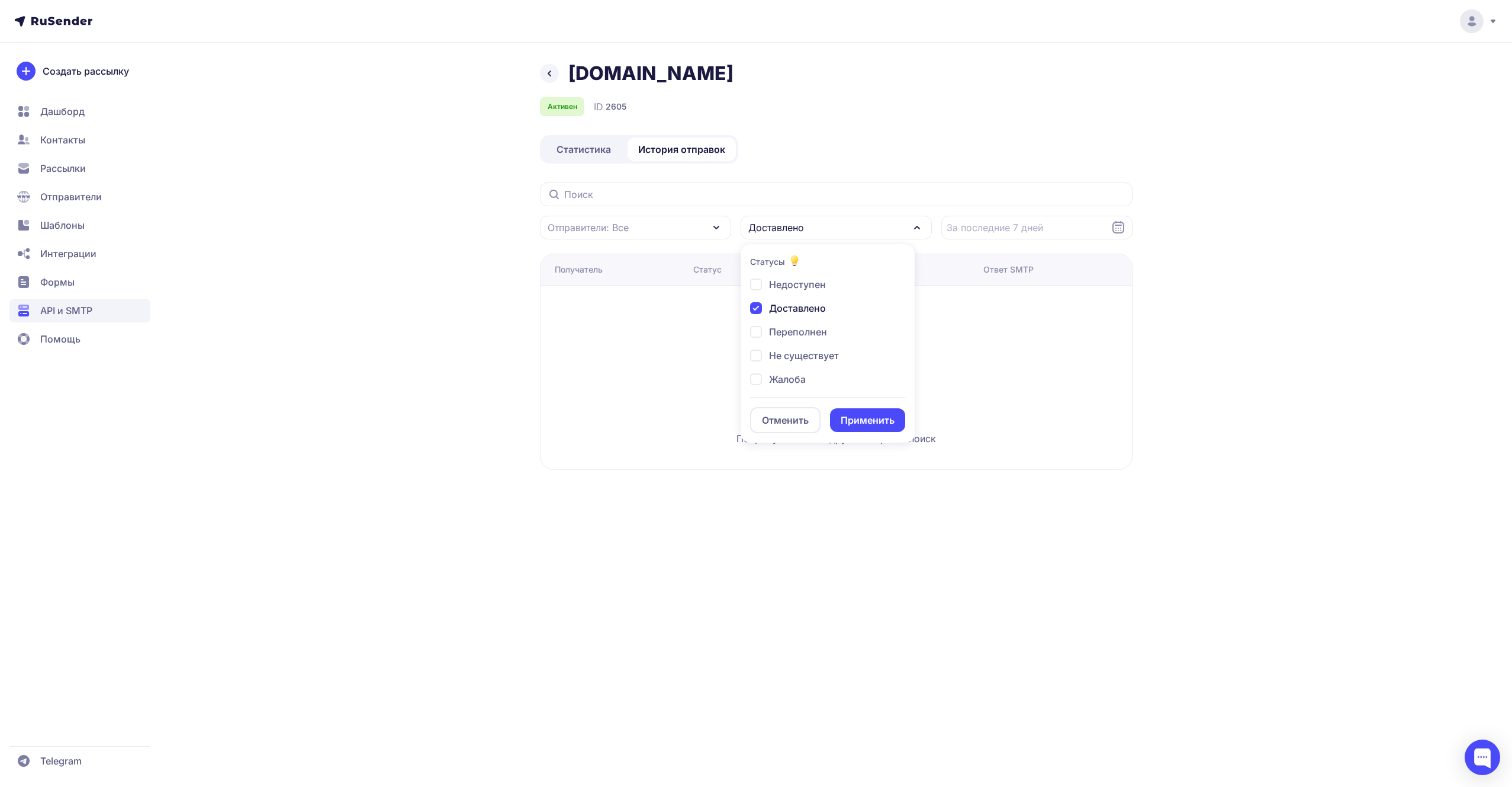
click at [800, 330] on span "Переполнен" at bounding box center [798, 332] width 58 height 14
checkbox input "false"
click at [806, 302] on span "Доставлено" at bounding box center [797, 308] width 57 height 14
checkbox input "false"
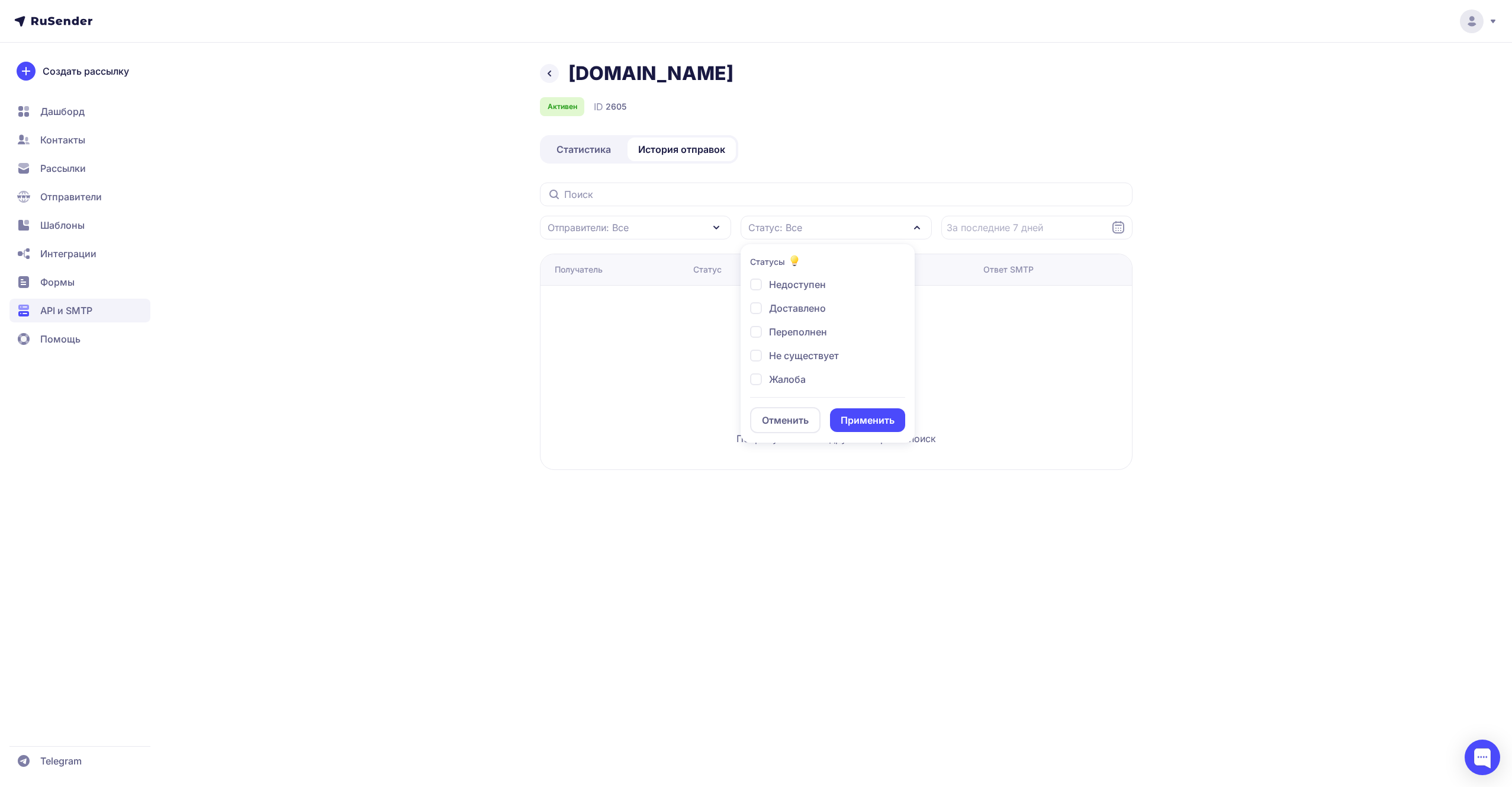
click at [790, 377] on span "Жалоба" at bounding box center [788, 379] width 37 height 14
click at [791, 363] on div "Недоступен Доставлено Переполнен Не существует Жалоба Кликнул Отписан Открыто О…" at bounding box center [828, 333] width 155 height 113
click at [785, 384] on span "Жалоба" at bounding box center [788, 379] width 37 height 14
checkbox input "false"
click at [785, 365] on div "Недоступен Доставлено Переполнен Не существует Жалоба Кликнул Отписан Открыто О…" at bounding box center [828, 333] width 155 height 113
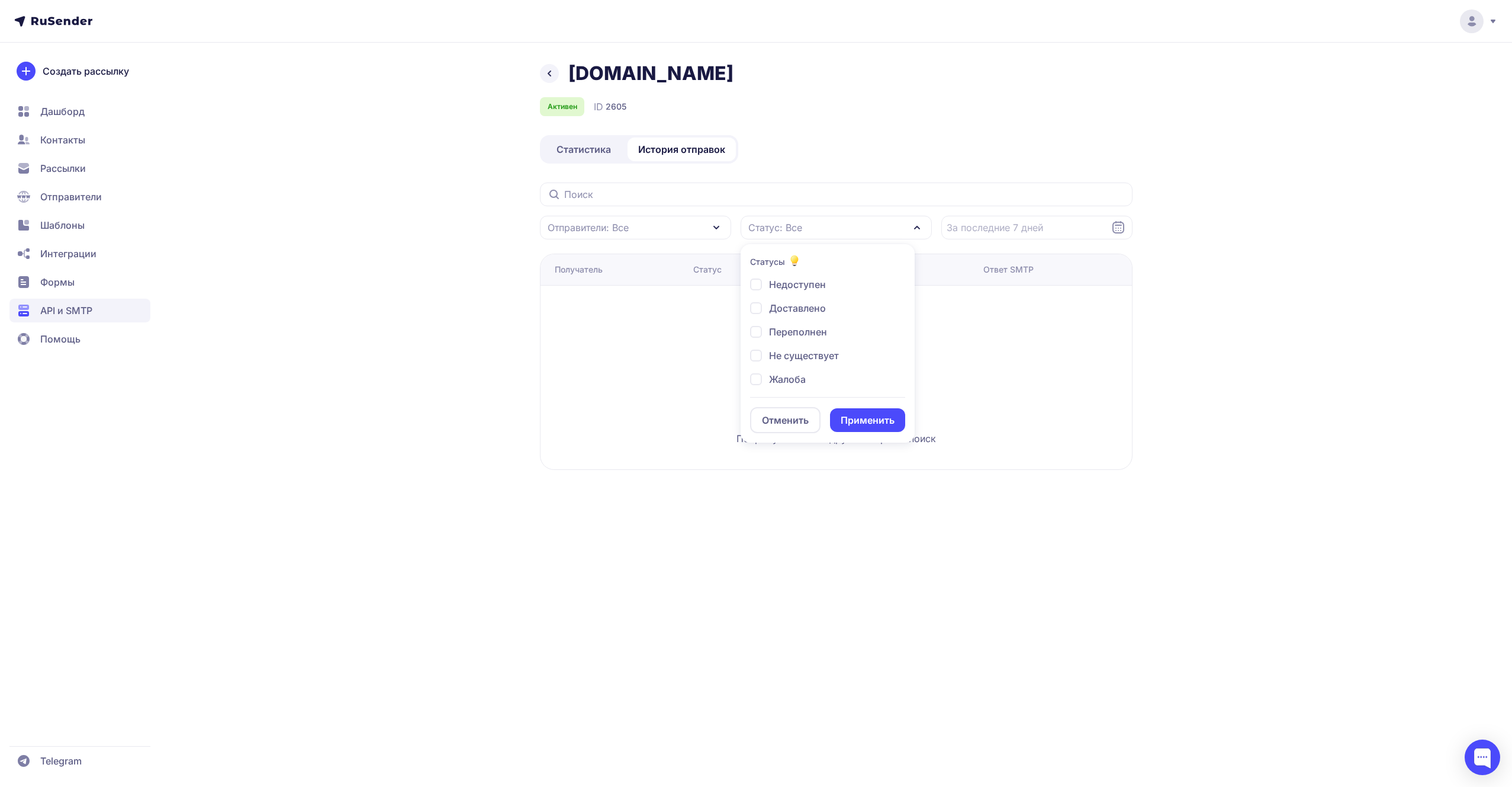
click at [787, 357] on span "Не существует" at bounding box center [805, 356] width 70 height 14
checkbox input "true"
click at [845, 403] on div "Отменить Применить" at bounding box center [828, 415] width 155 height 36
click at [845, 411] on button "Применить" at bounding box center [868, 420] width 76 height 23
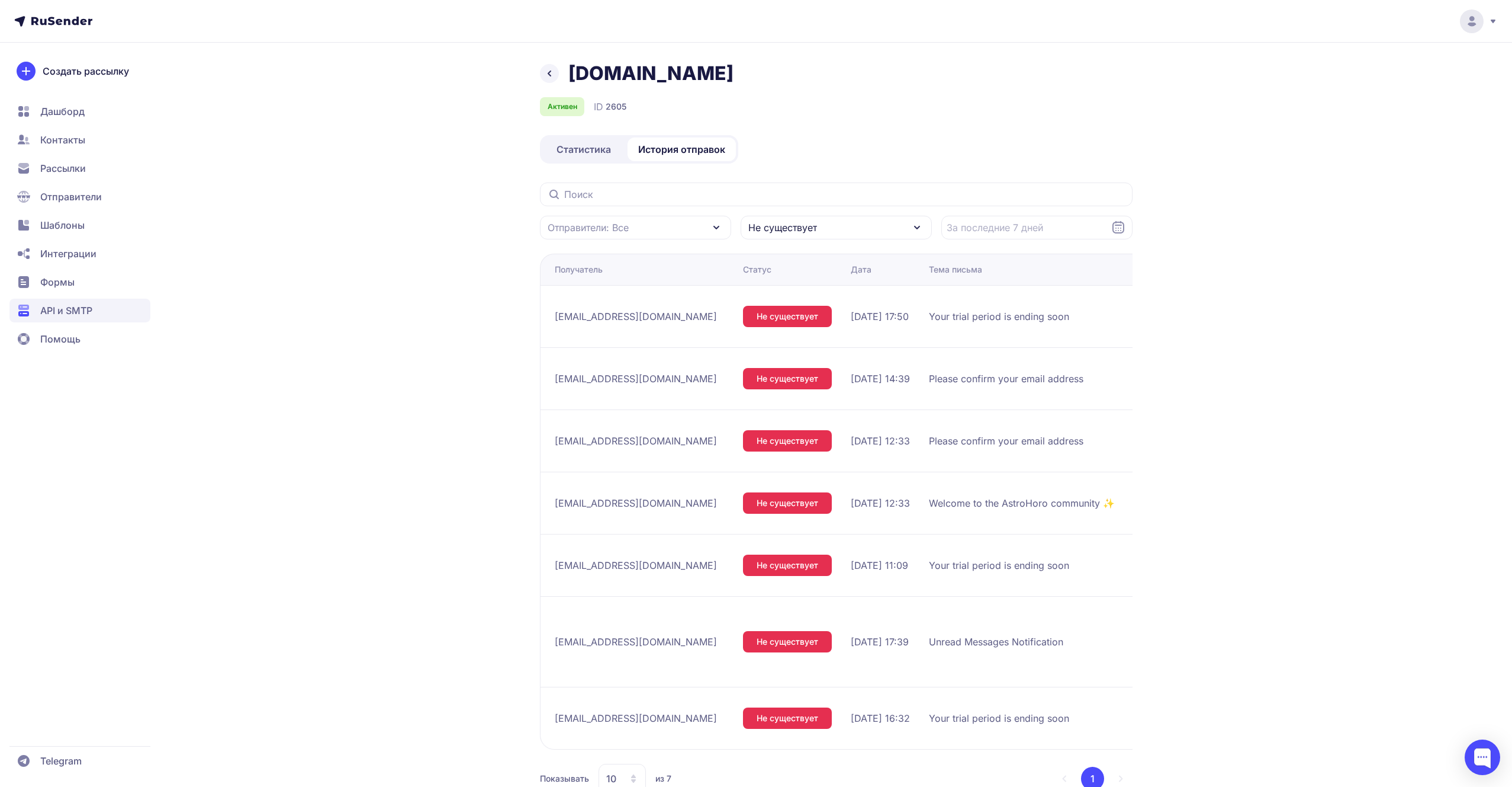
click at [798, 219] on div "Не существует" at bounding box center [836, 227] width 192 height 23
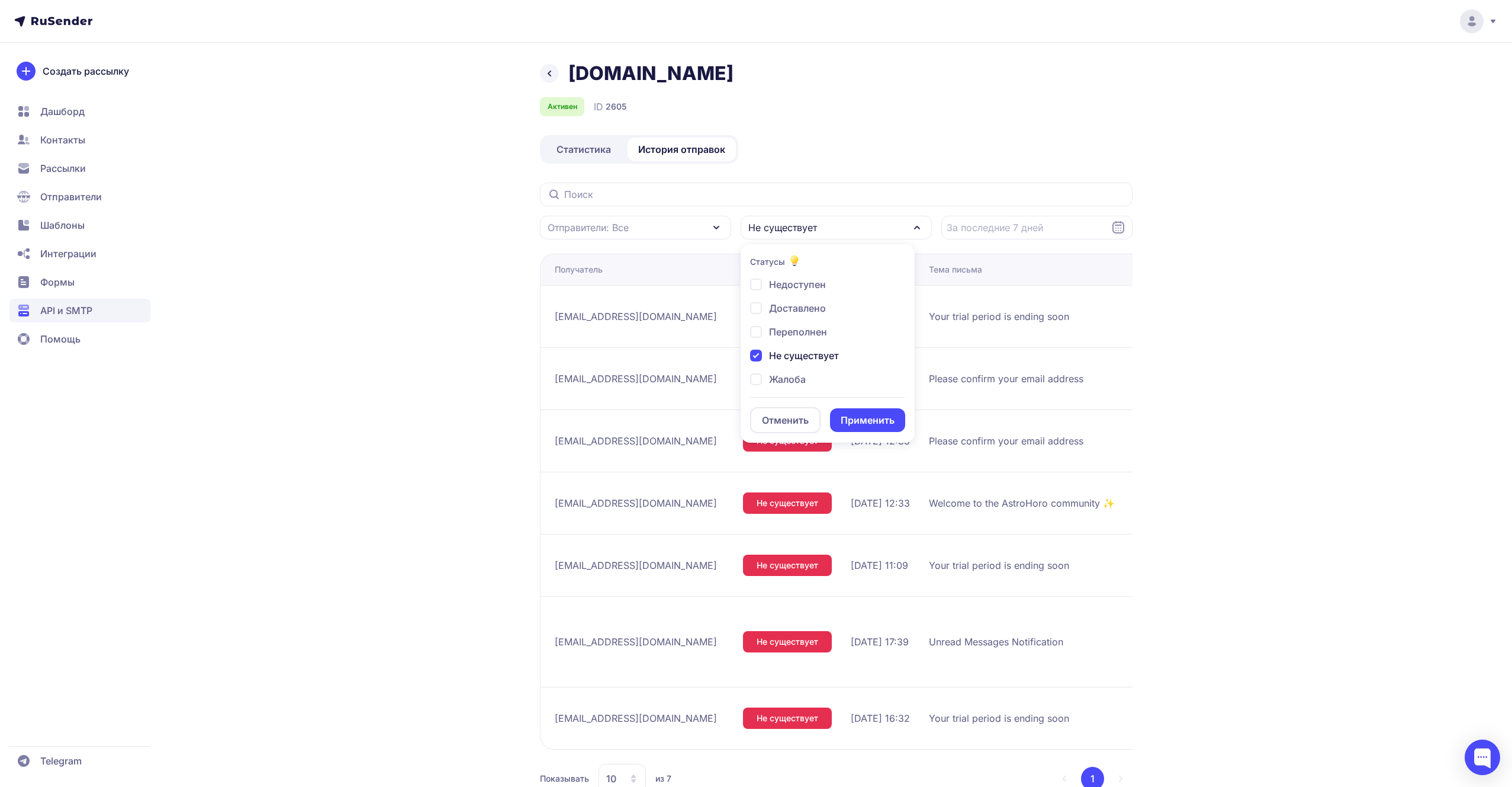
click at [791, 349] on span "Не существует" at bounding box center [805, 356] width 70 height 14
checkbox input "false"
click at [799, 291] on span "Недоступен" at bounding box center [797, 285] width 57 height 14
checkbox input "true"
click at [850, 418] on button "Применить" at bounding box center [868, 420] width 76 height 23
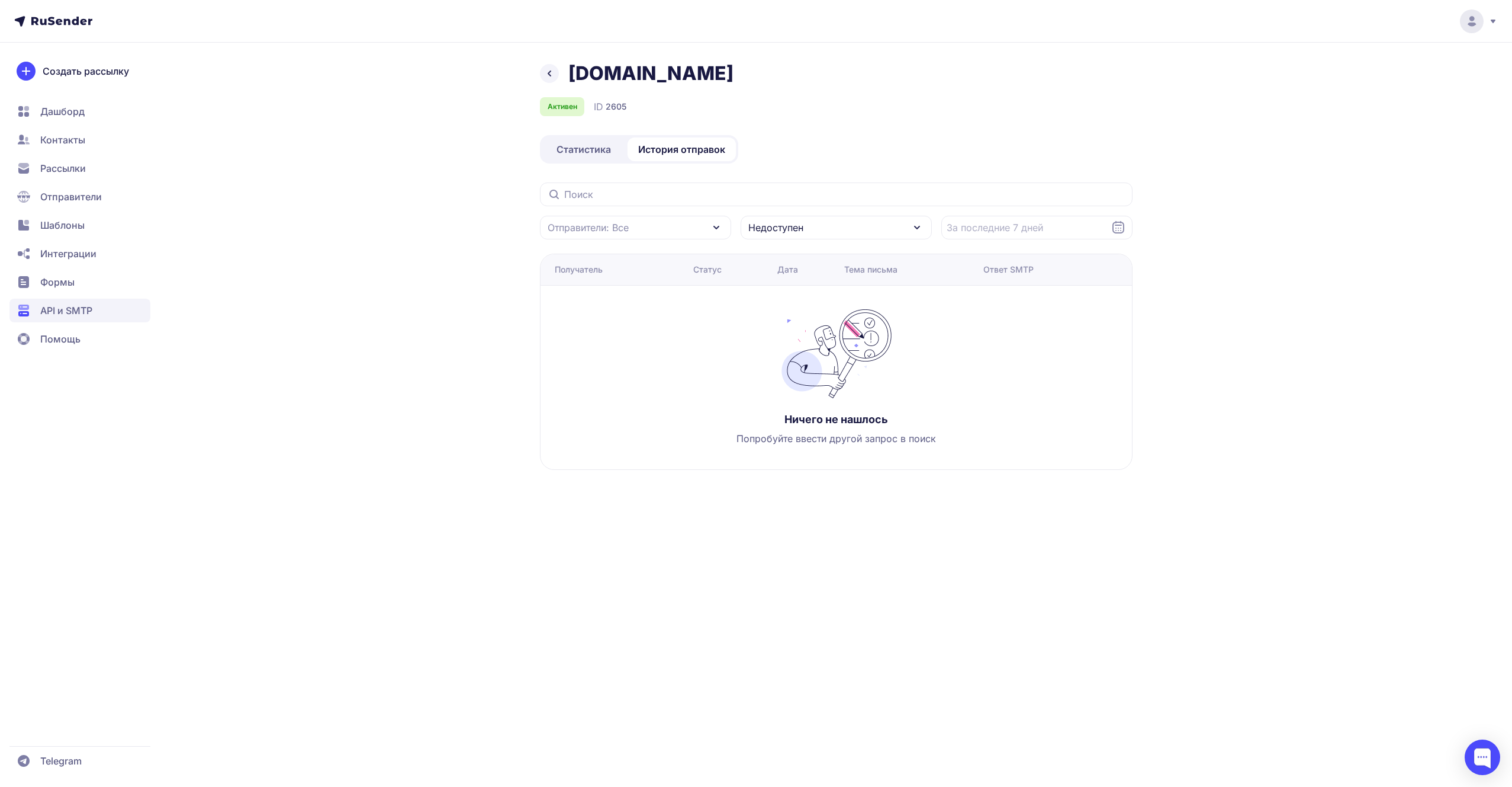
click at [759, 228] on span "Недоступен" at bounding box center [776, 228] width 55 height 14
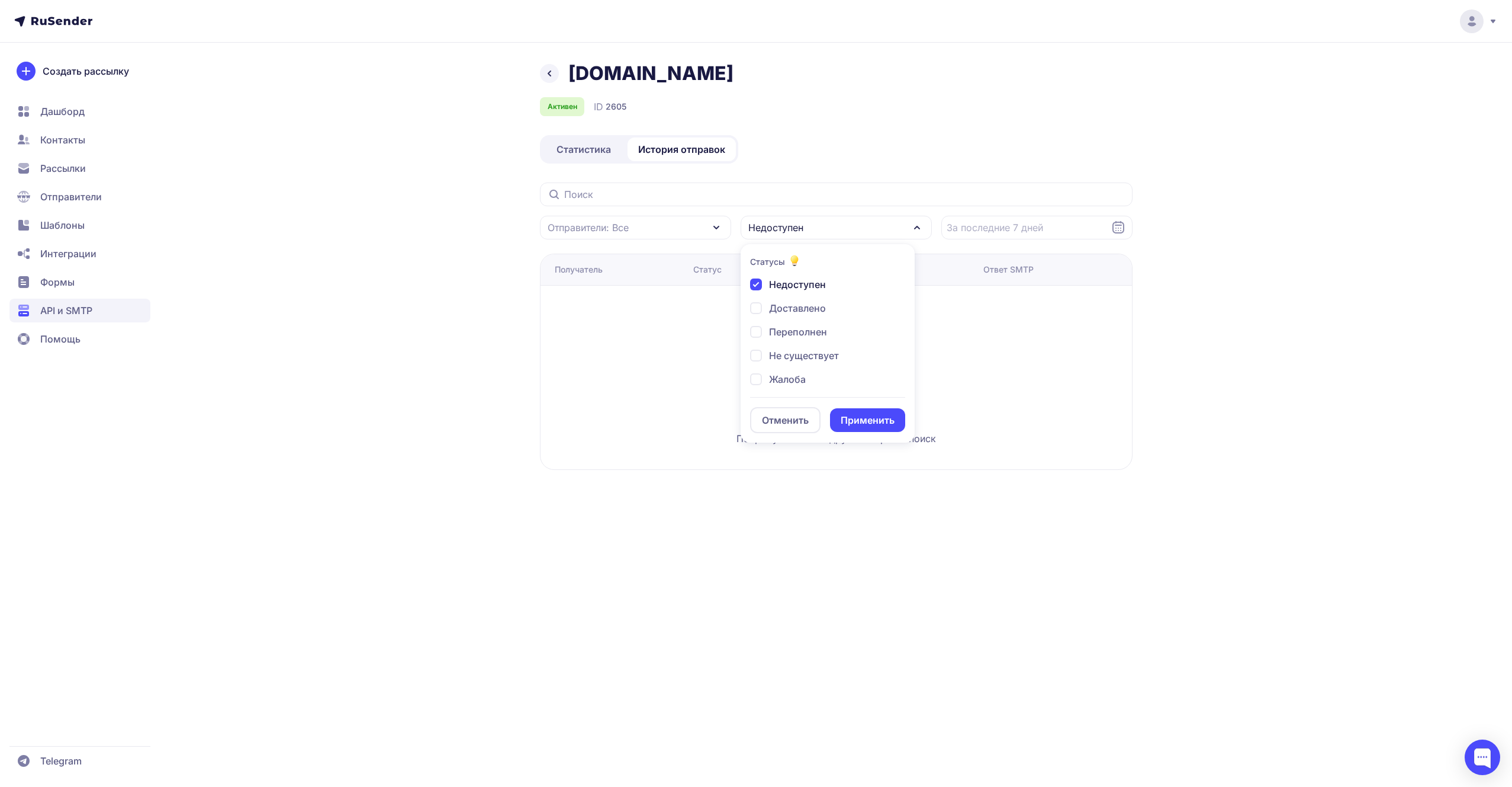
click at [760, 285] on div "Недоступен" at bounding box center [788, 285] width 76 height 14
checkbox input "false"
click at [760, 380] on div "Жалоба" at bounding box center [778, 379] width 56 height 14
checkbox input "true"
click at [760, 360] on div "Не существует" at bounding box center [795, 356] width 89 height 14
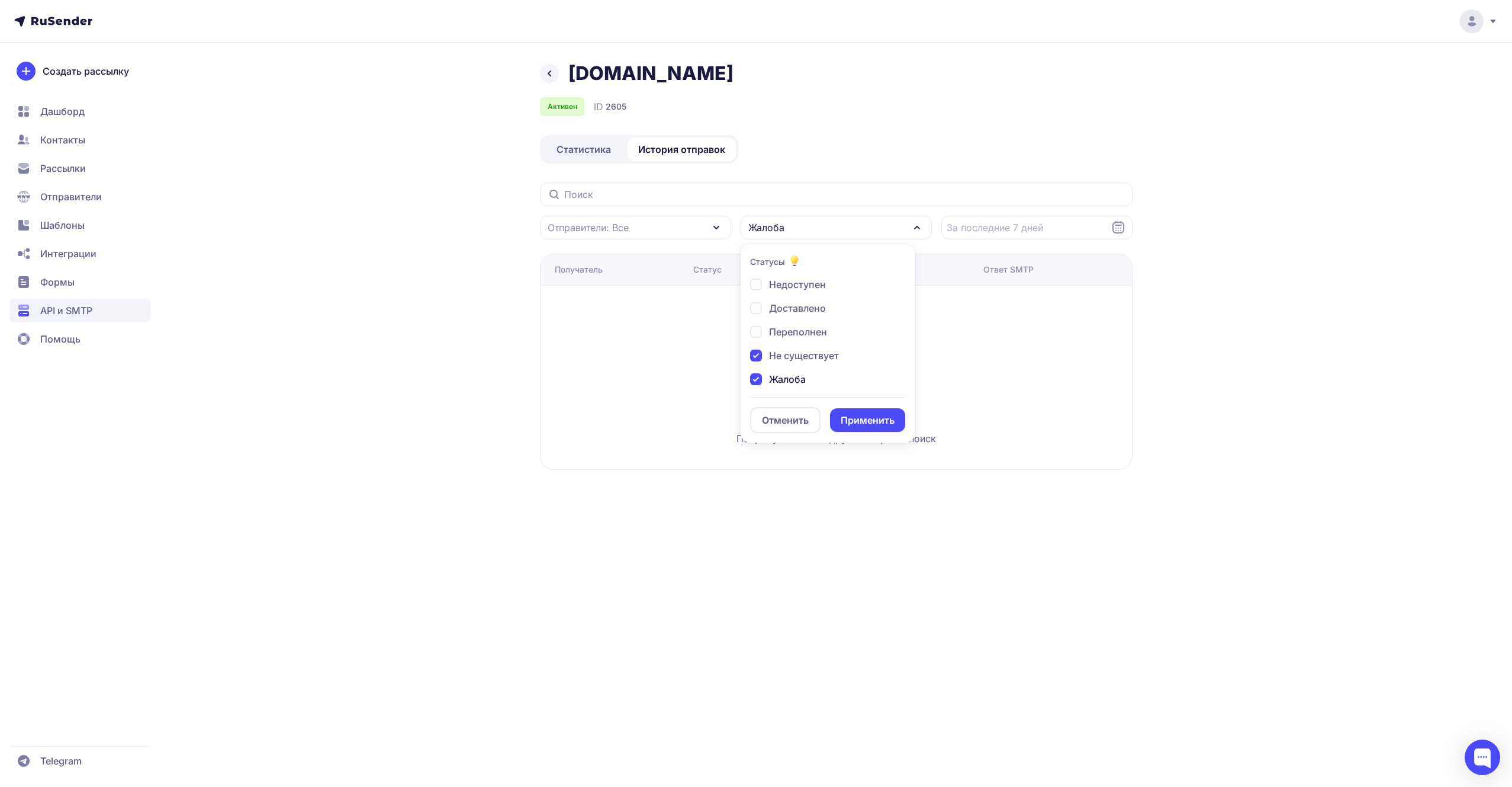
checkbox input "true"
click at [759, 331] on div "Переполнен" at bounding box center [789, 332] width 77 height 14
checkbox input "true"
click at [758, 314] on div "Доставлено" at bounding box center [788, 308] width 76 height 14
checkbox input "true"
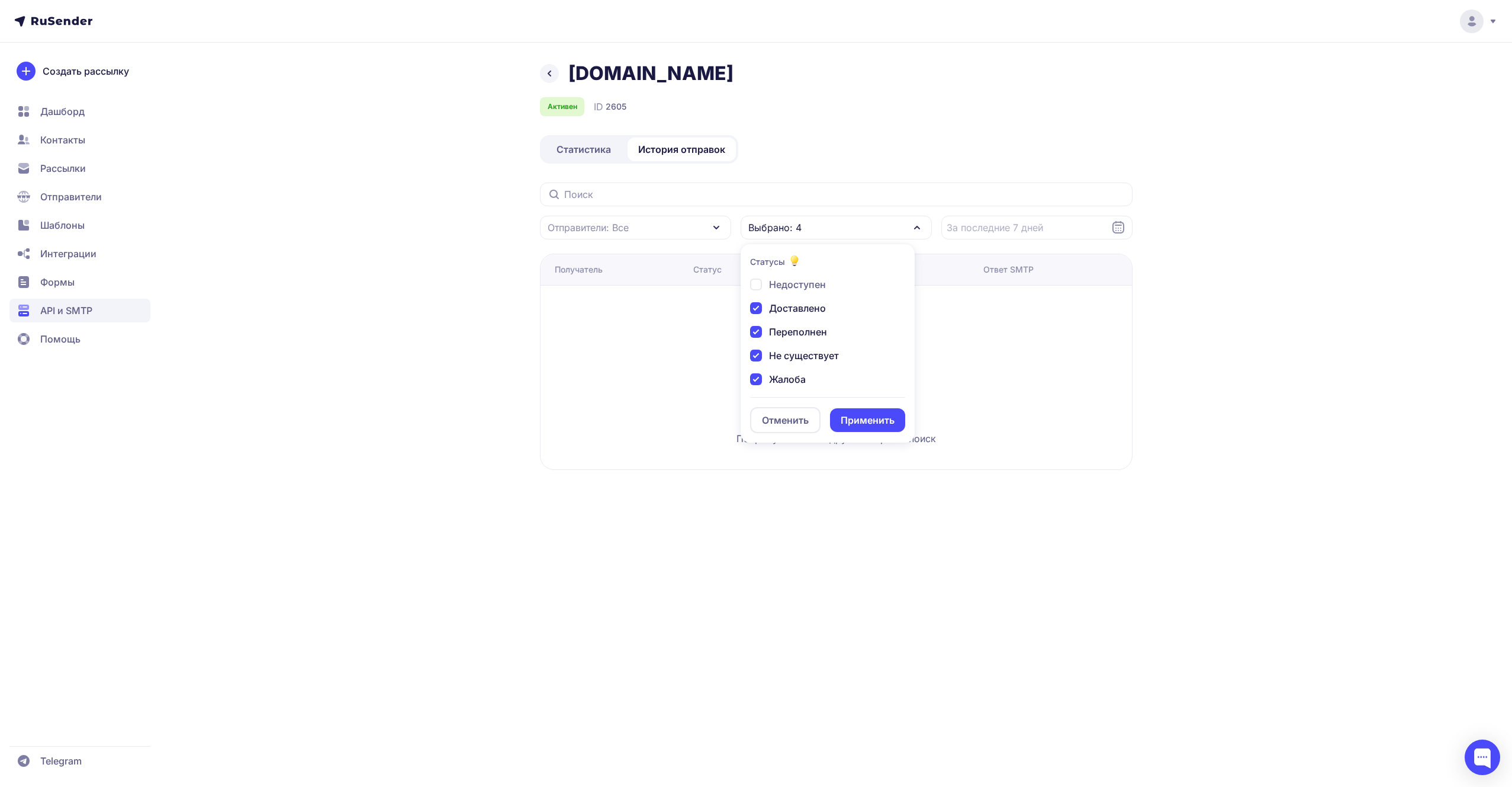
click at [856, 421] on button "Применить" at bounding box center [868, 420] width 76 height 23
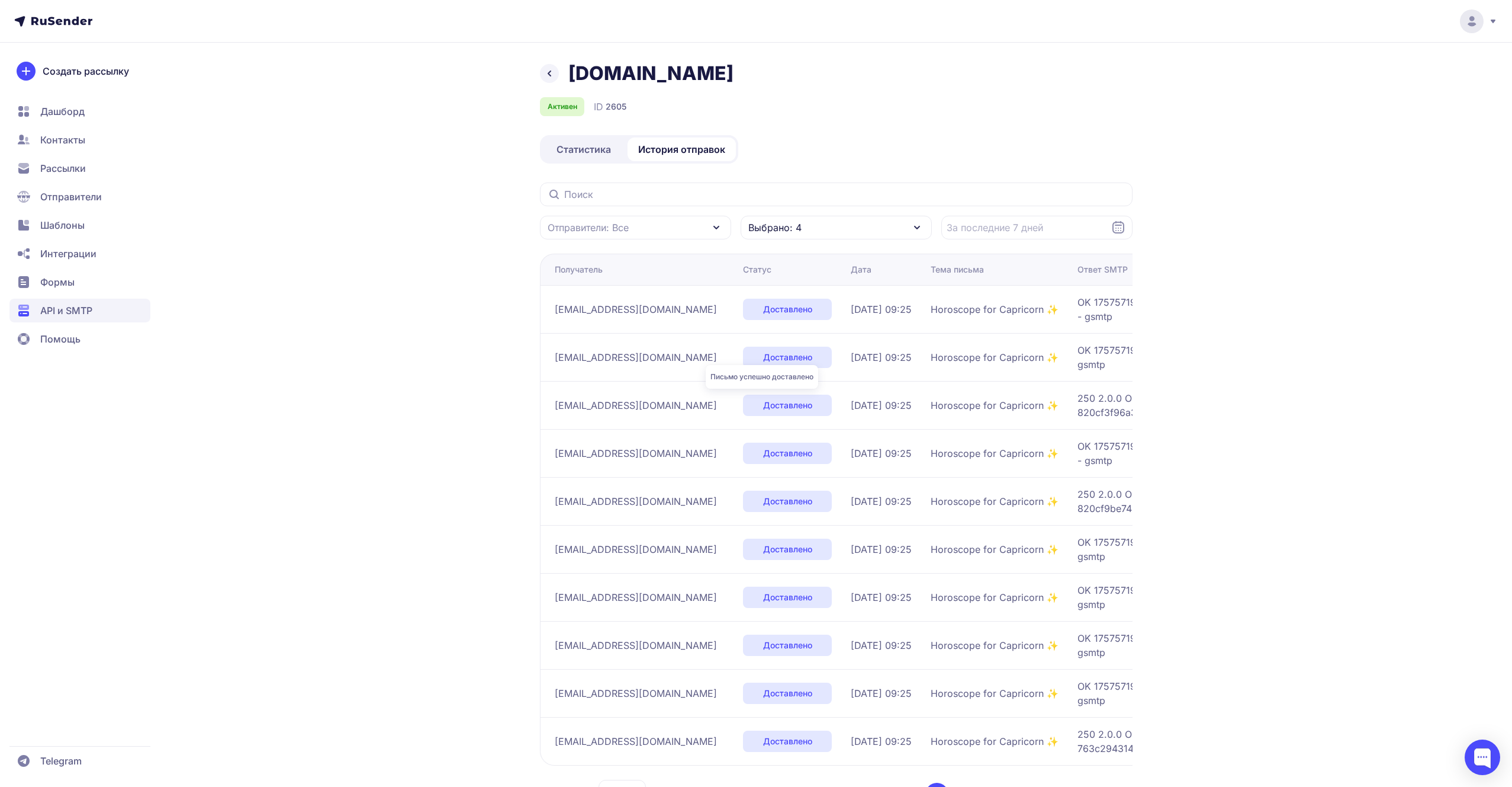
scroll to position [51, 0]
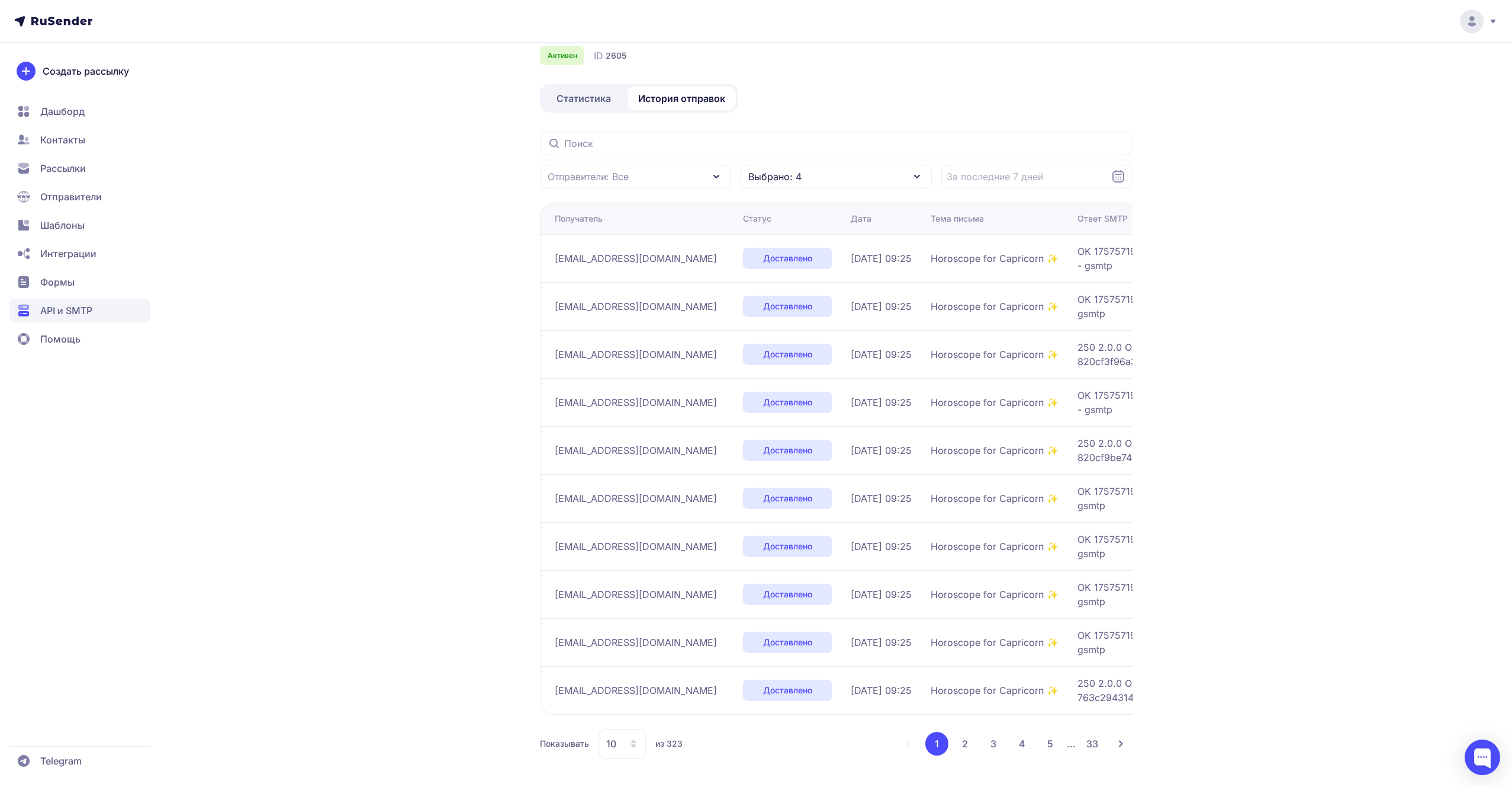
click at [962, 736] on button "2" at bounding box center [965, 744] width 23 height 23
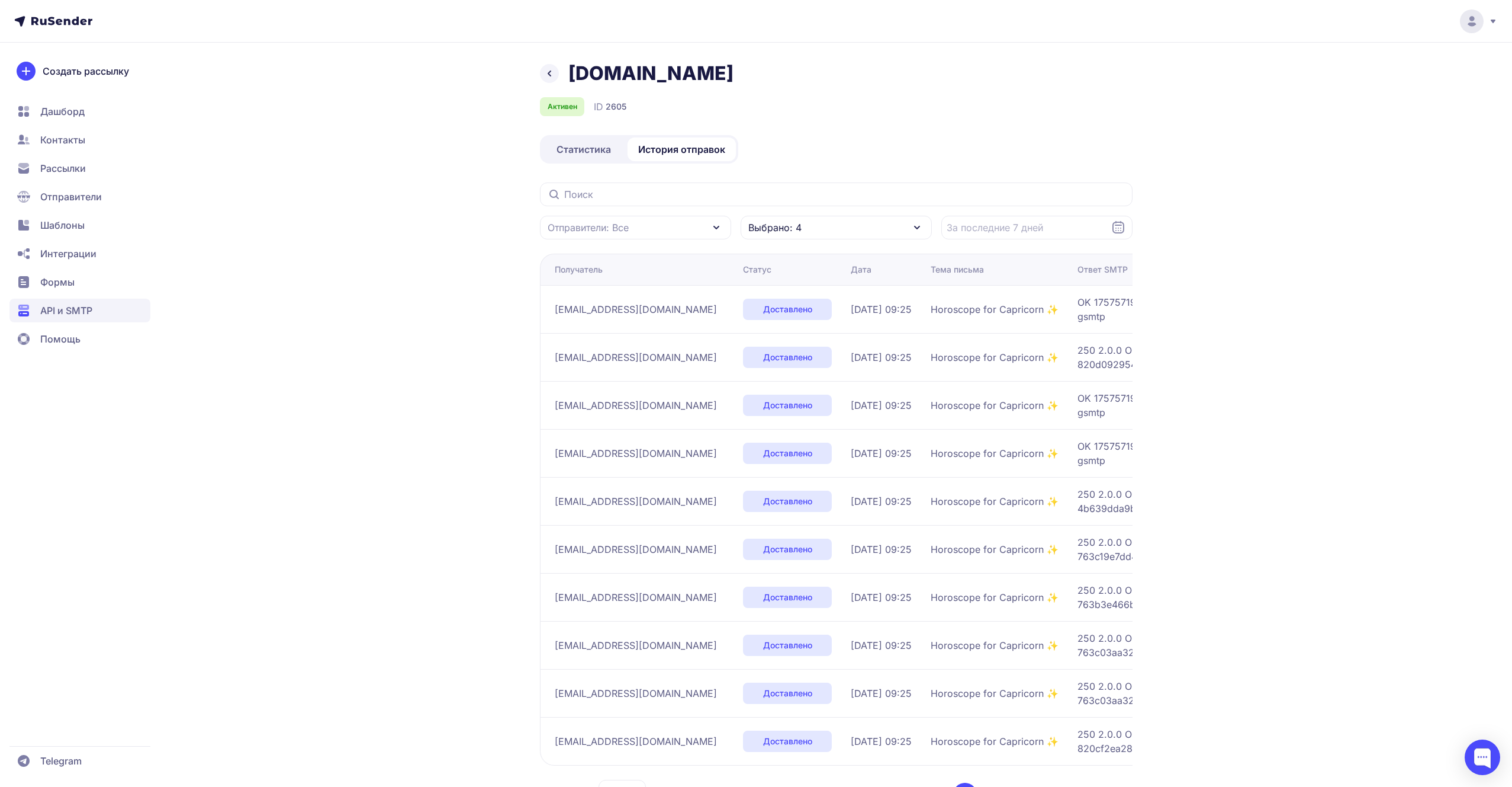
click at [794, 231] on span "Выбрано: 4" at bounding box center [775, 228] width 53 height 14
click at [792, 307] on span "Доставлено" at bounding box center [797, 308] width 57 height 14
checkbox input "false"
click at [791, 325] on span "Переполнен" at bounding box center [798, 332] width 58 height 14
checkbox input "false"
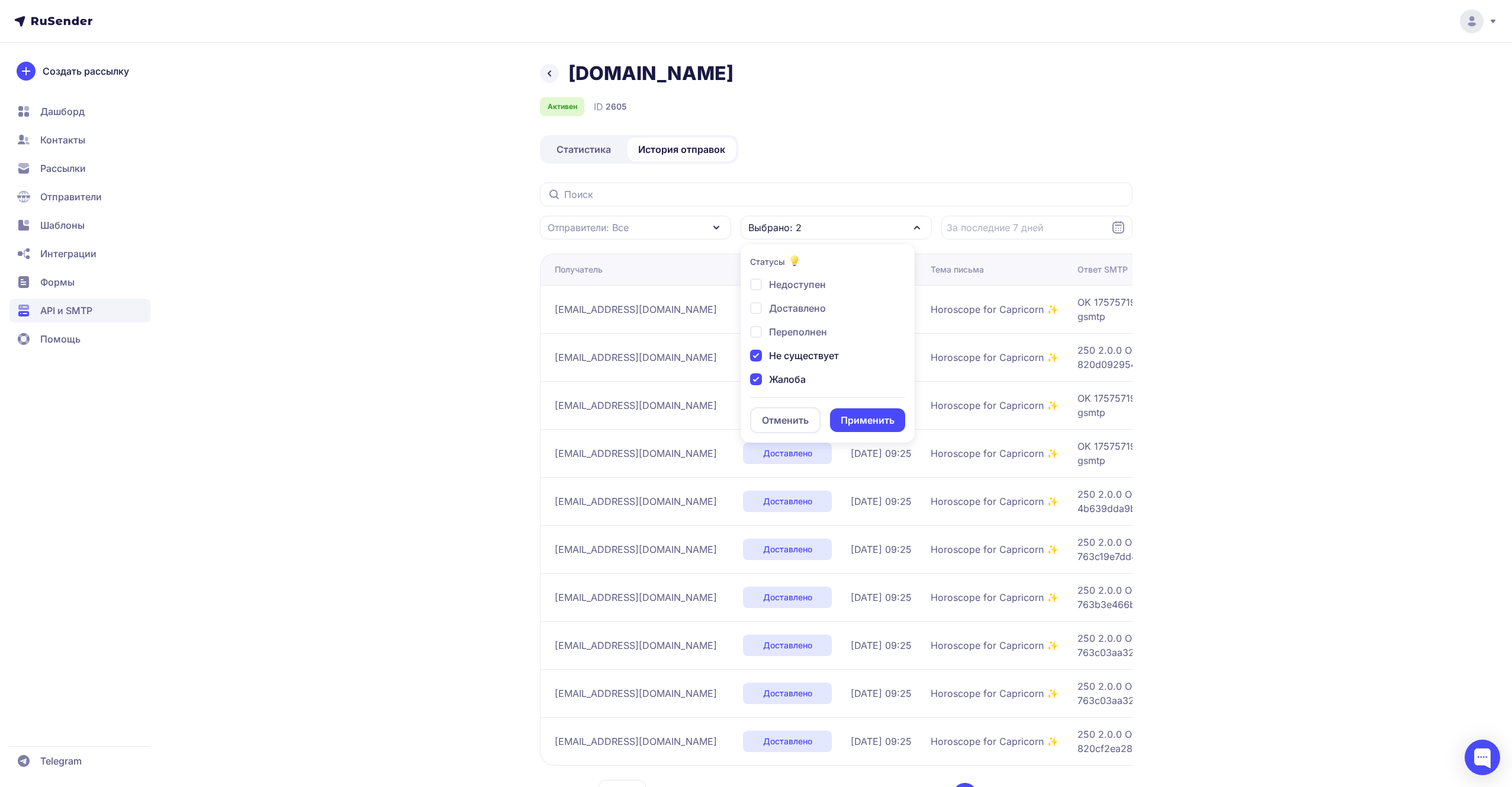
click at [791, 356] on span "Не существует" at bounding box center [805, 356] width 70 height 14
checkbox input "false"
click at [785, 383] on span "Жалоба" at bounding box center [788, 379] width 37 height 14
checkbox input "false"
click at [852, 421] on button "Применить" at bounding box center [868, 420] width 76 height 23
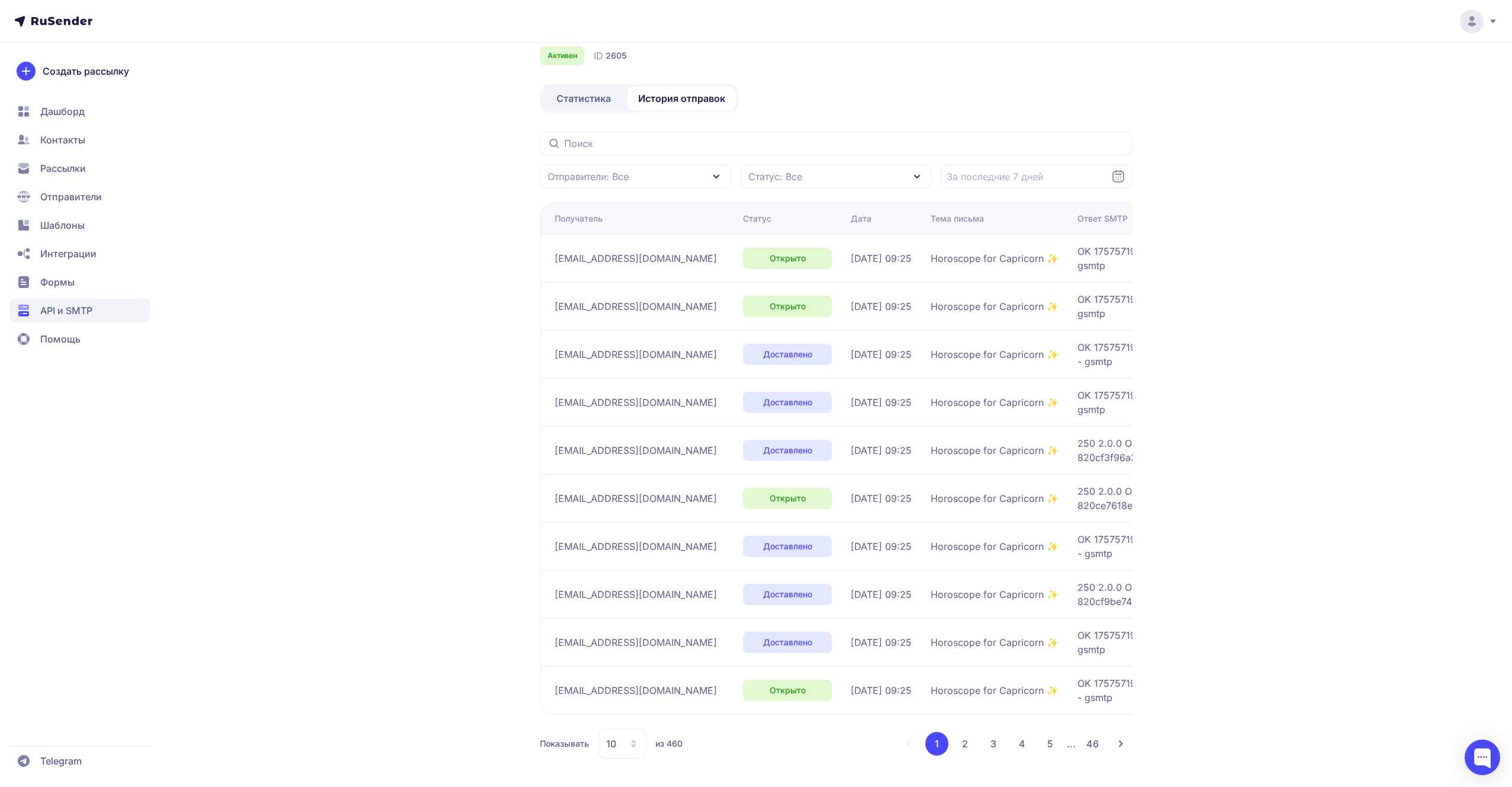
scroll to position [49, 0]
